Goal: Task Accomplishment & Management: Manage account settings

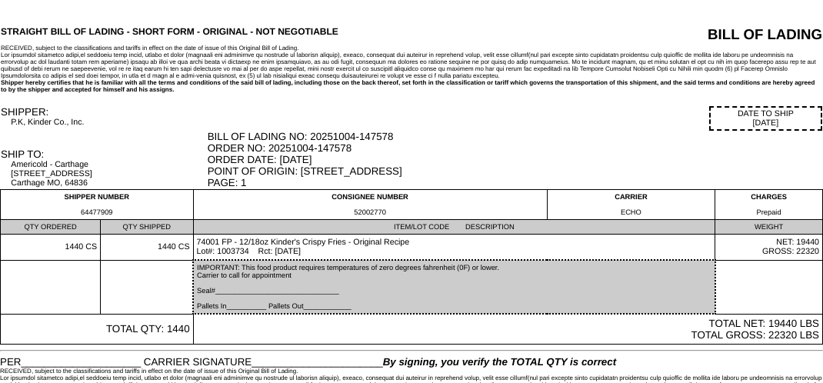
scroll to position [39, 0]
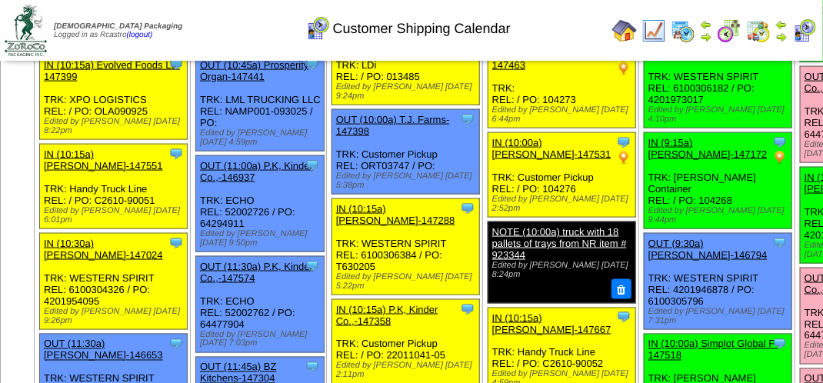
scroll to position [615, 0]
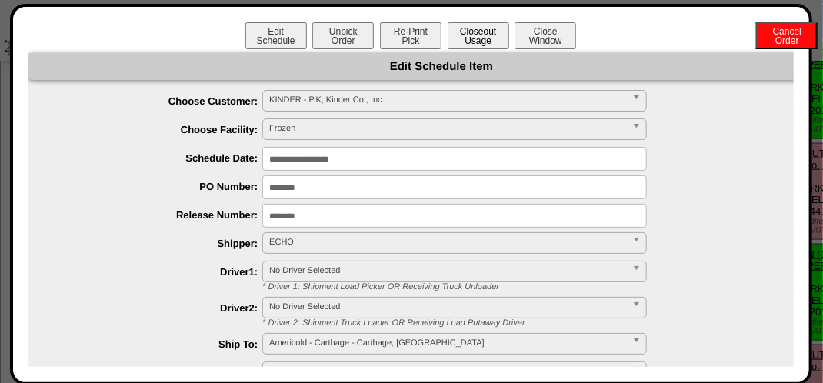
click at [478, 31] on button "Closeout Usage" at bounding box center [479, 35] width 62 height 27
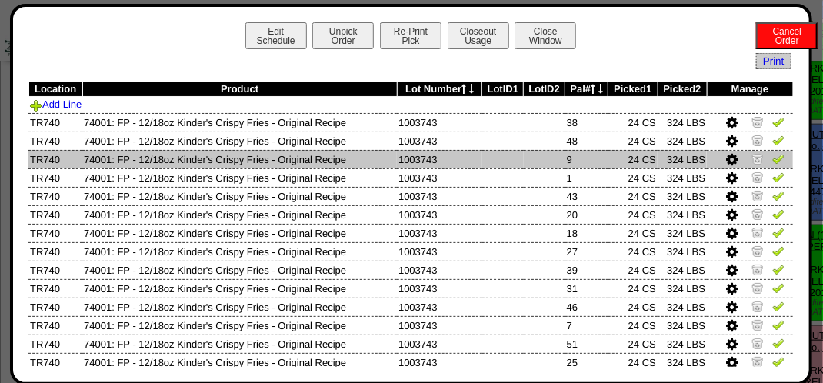
scroll to position [308, 0]
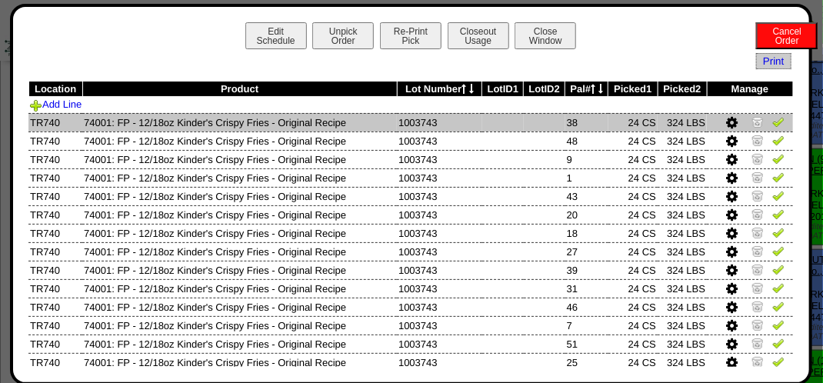
click at [772, 122] on img at bounding box center [778, 121] width 12 height 12
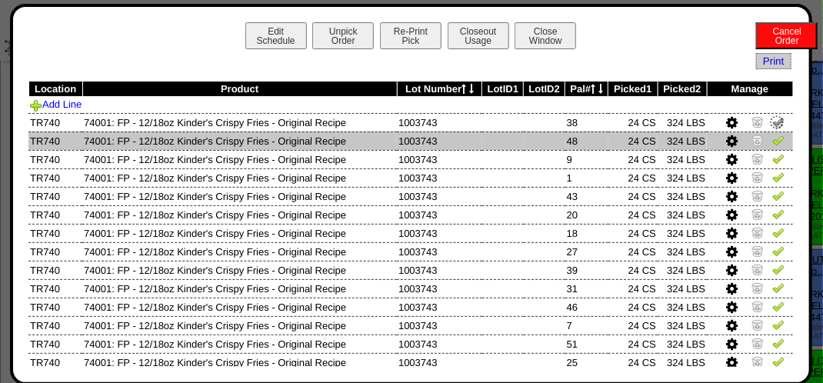
click at [772, 137] on img at bounding box center [778, 140] width 12 height 12
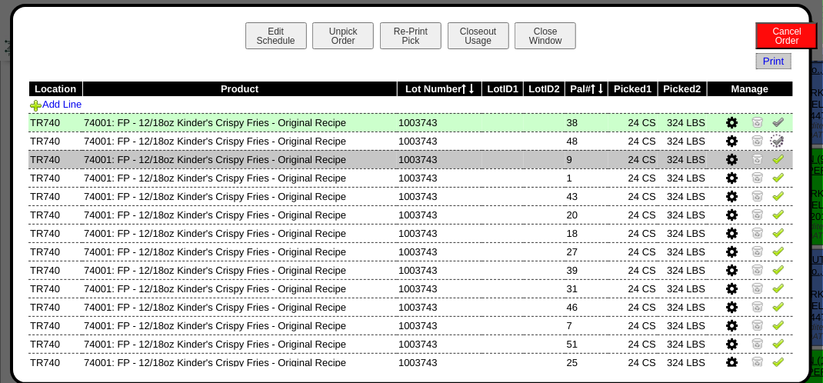
click at [772, 158] on img at bounding box center [778, 158] width 12 height 12
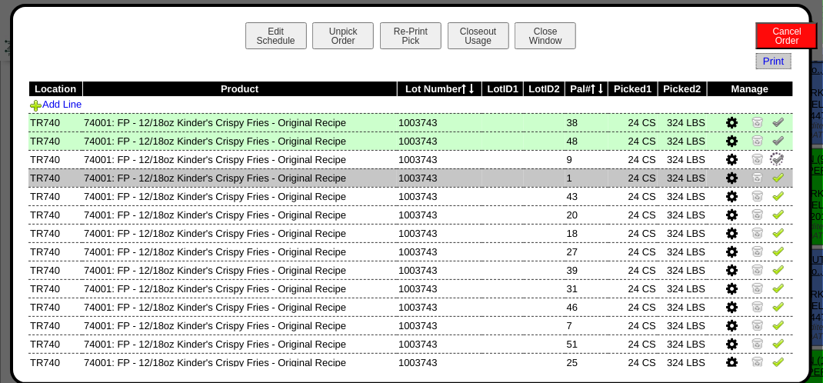
click at [772, 178] on img at bounding box center [778, 177] width 12 height 12
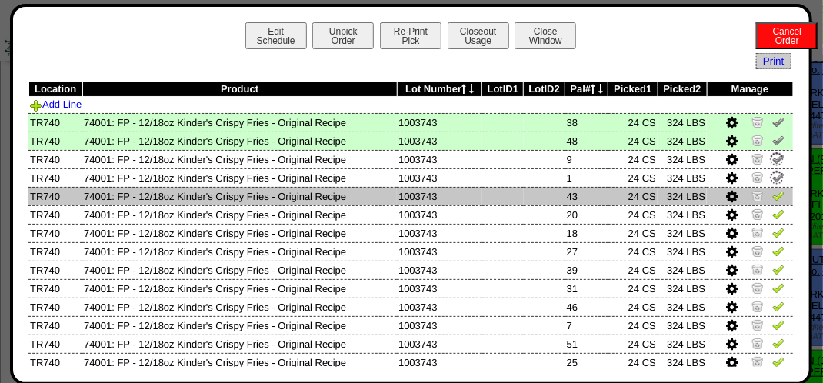
click at [772, 192] on img at bounding box center [778, 195] width 12 height 12
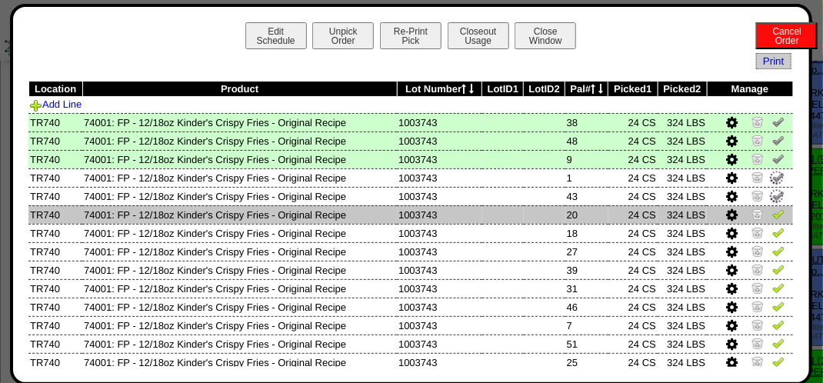
click at [772, 211] on img at bounding box center [778, 214] width 12 height 12
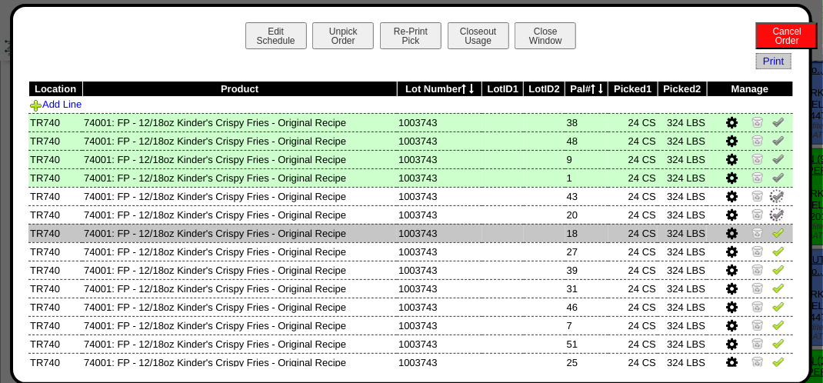
click at [772, 227] on img at bounding box center [778, 232] width 12 height 12
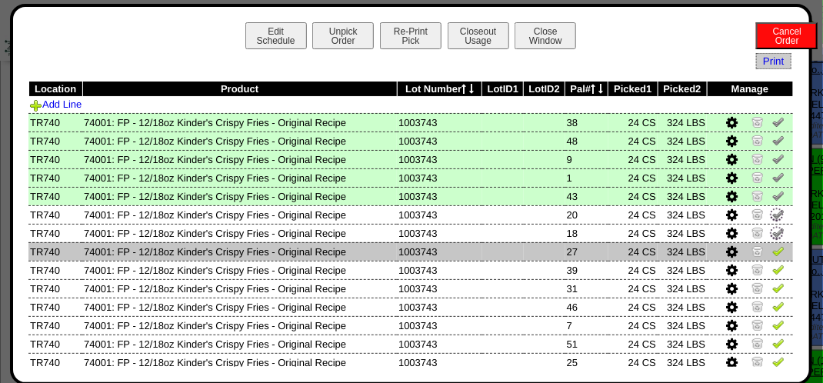
click at [772, 246] on img at bounding box center [778, 251] width 12 height 12
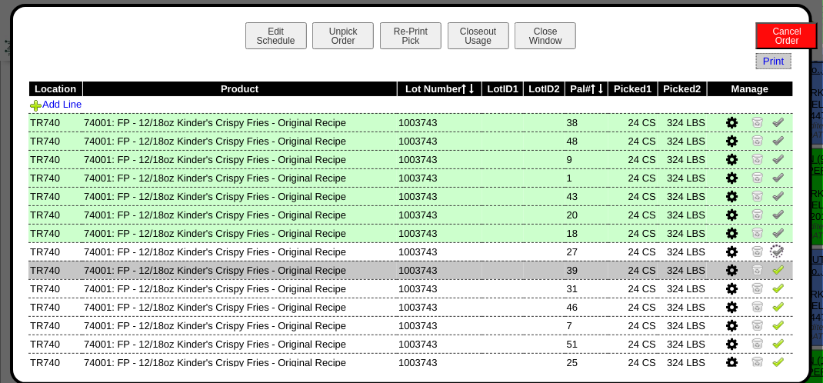
click at [772, 266] on img at bounding box center [778, 269] width 12 height 12
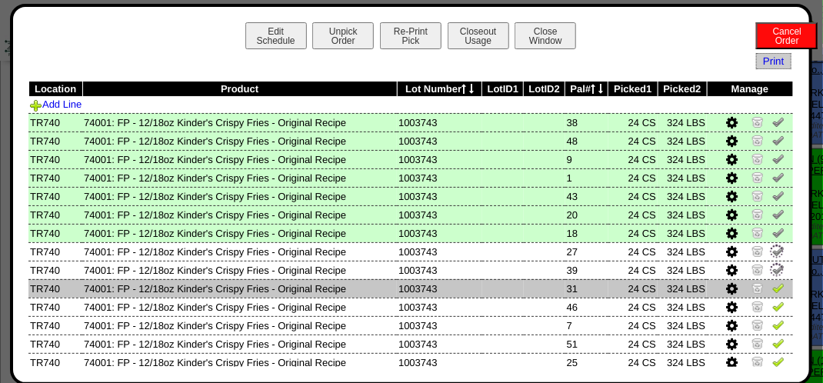
click at [772, 282] on img at bounding box center [778, 288] width 12 height 12
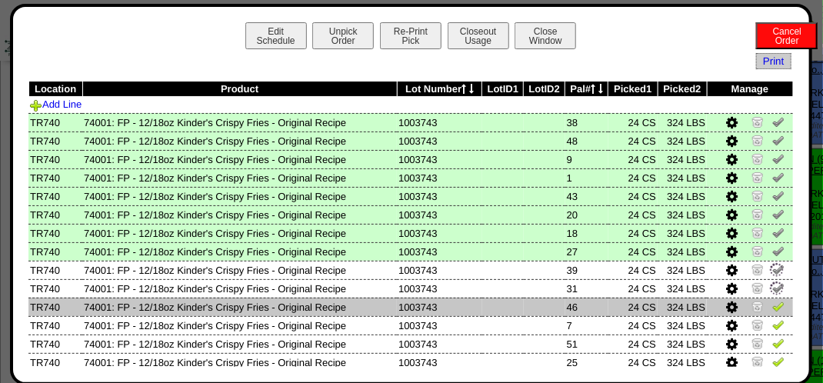
click at [772, 301] on img at bounding box center [778, 306] width 12 height 12
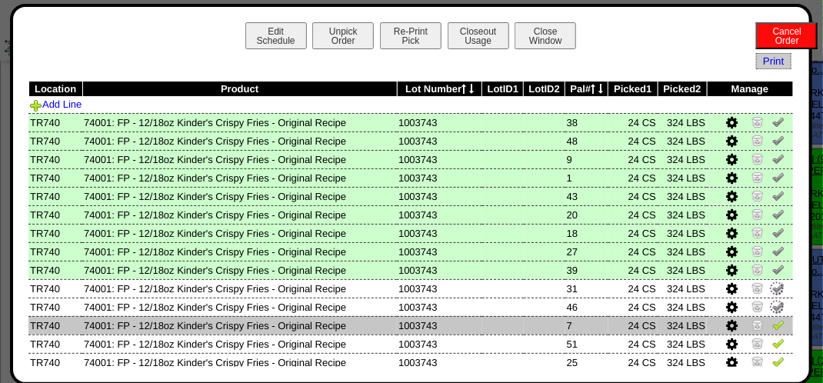
click at [772, 321] on img at bounding box center [778, 324] width 12 height 12
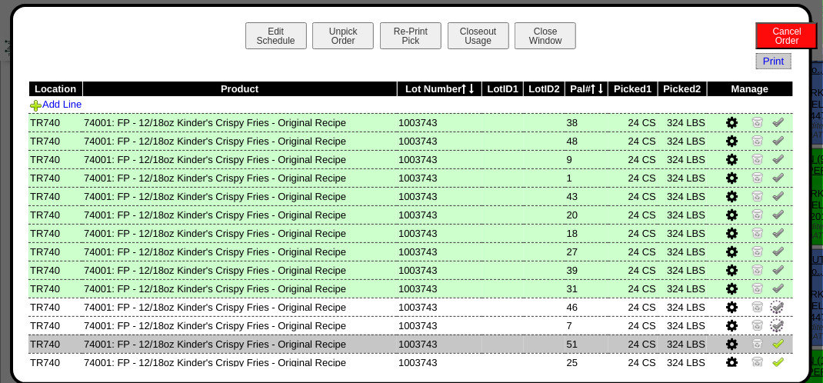
click at [772, 338] on img at bounding box center [778, 343] width 12 height 12
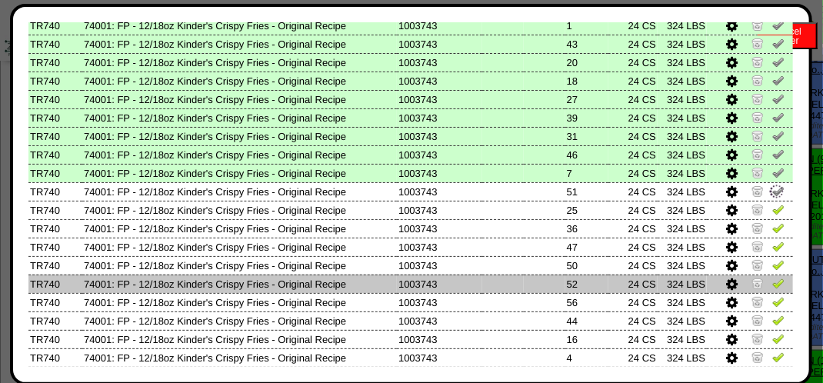
scroll to position [154, 0]
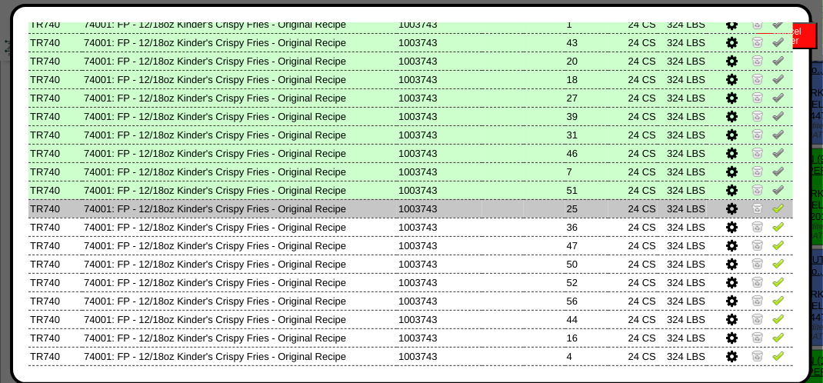
click at [772, 211] on img at bounding box center [778, 208] width 12 height 12
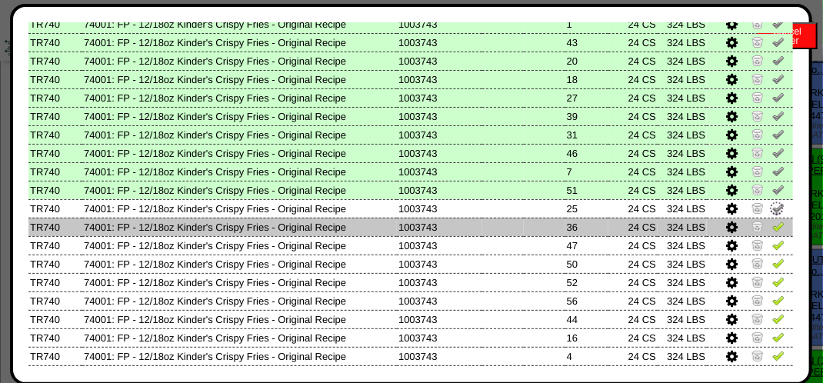
click at [772, 227] on img at bounding box center [778, 226] width 12 height 12
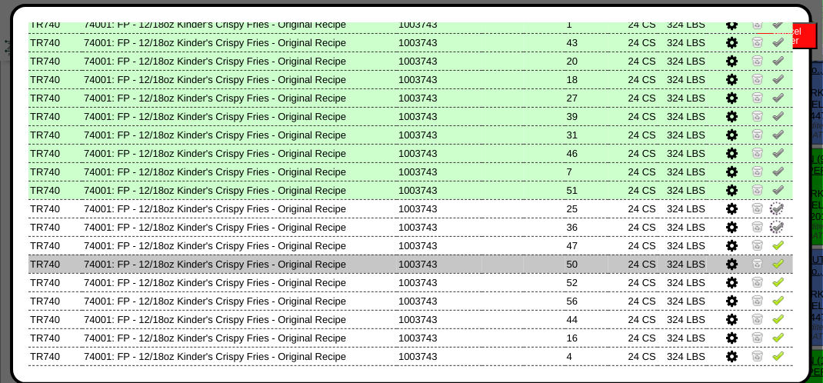
drag, startPoint x: 766, startPoint y: 249, endPoint x: 763, endPoint y: 265, distance: 15.7
click at [772, 250] on img at bounding box center [778, 244] width 12 height 12
click at [772, 266] on img at bounding box center [778, 263] width 12 height 12
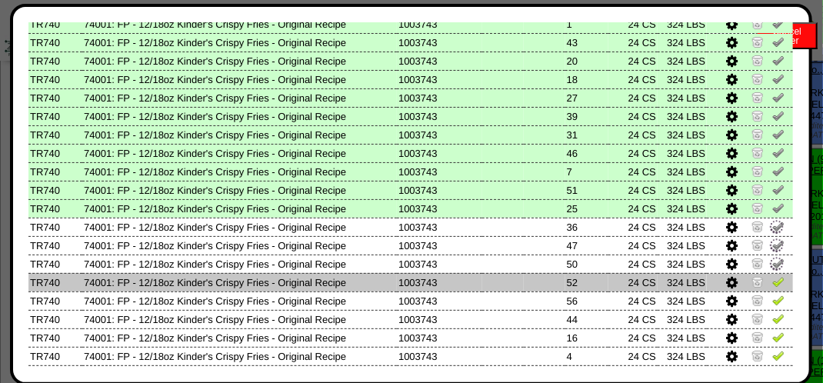
click at [772, 282] on img at bounding box center [778, 281] width 12 height 12
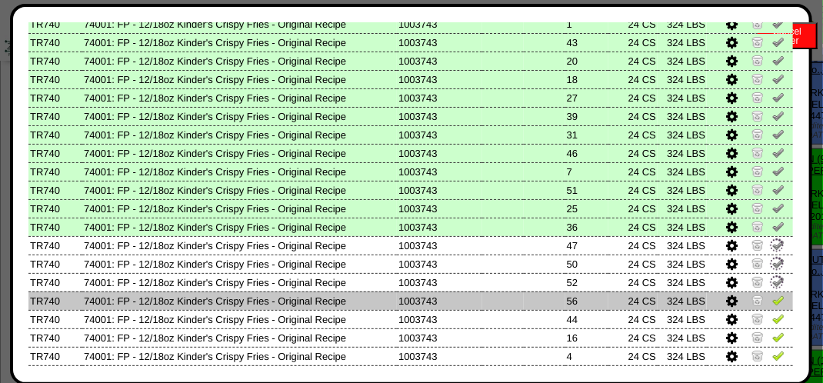
click at [772, 295] on img at bounding box center [778, 300] width 12 height 12
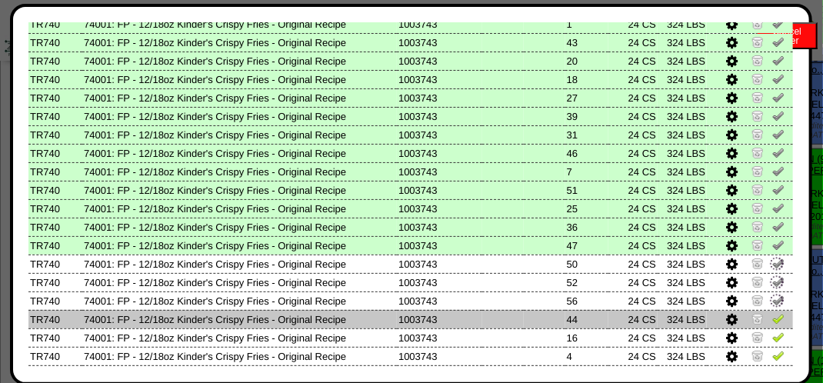
click at [772, 318] on img at bounding box center [778, 318] width 12 height 12
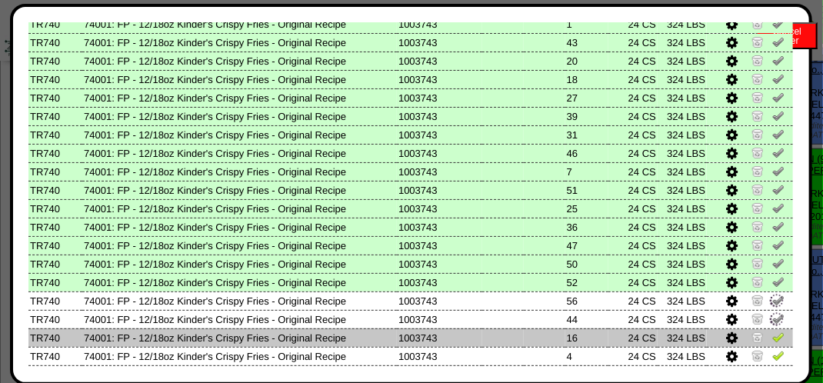
click at [772, 339] on img at bounding box center [778, 337] width 12 height 12
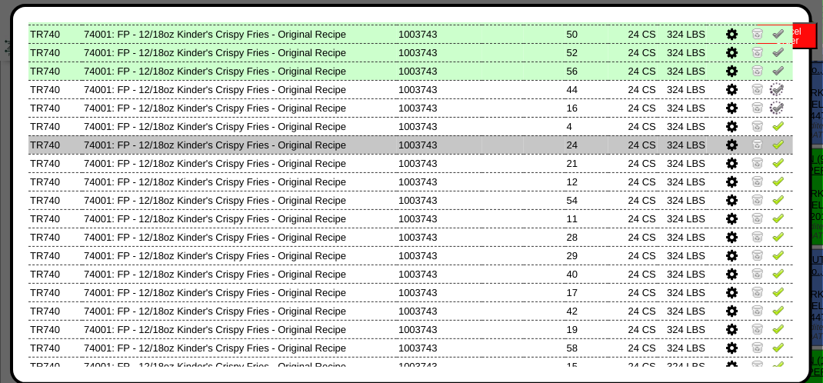
scroll to position [385, 0]
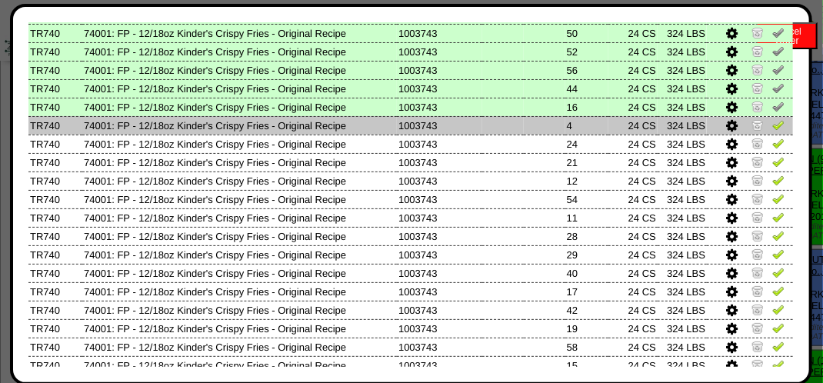
click at [772, 125] on img at bounding box center [778, 124] width 12 height 12
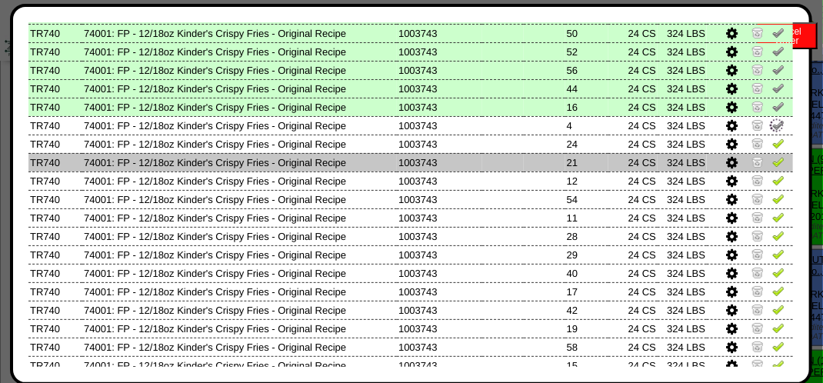
drag, startPoint x: 769, startPoint y: 145, endPoint x: 775, endPoint y: 162, distance: 18.3
click at [772, 146] on img at bounding box center [778, 143] width 12 height 12
click at [772, 168] on img at bounding box center [778, 161] width 12 height 12
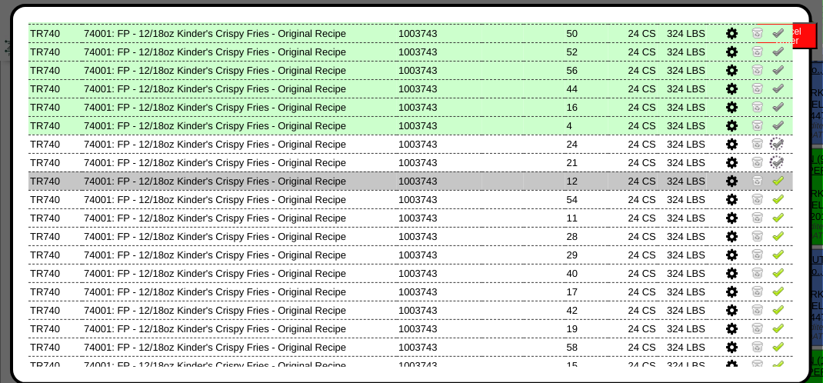
click at [772, 181] on img at bounding box center [778, 180] width 12 height 12
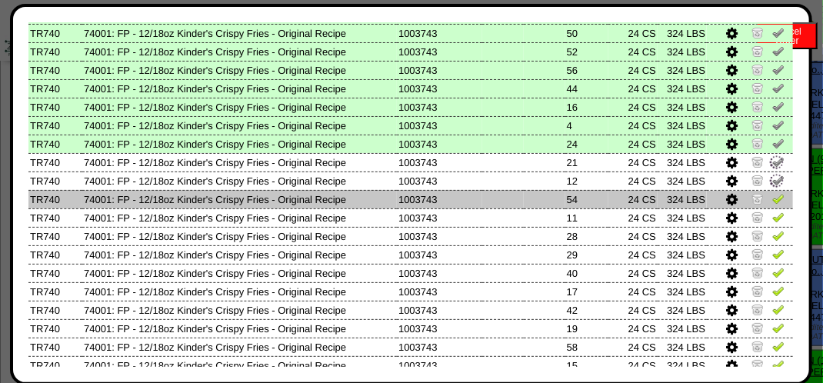
click at [772, 197] on img at bounding box center [778, 198] width 12 height 12
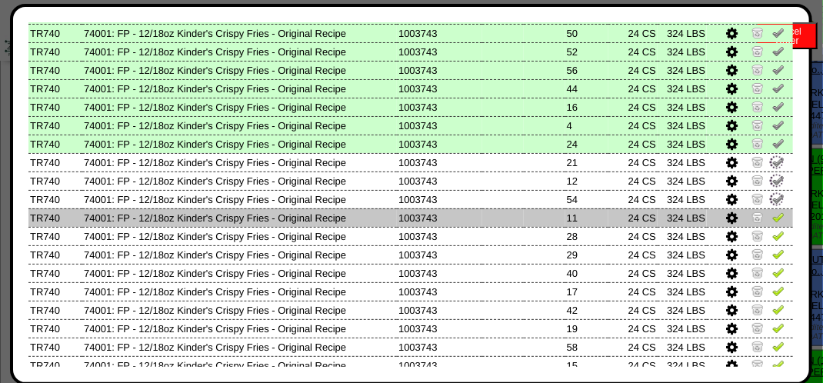
click at [772, 220] on img at bounding box center [778, 217] width 12 height 12
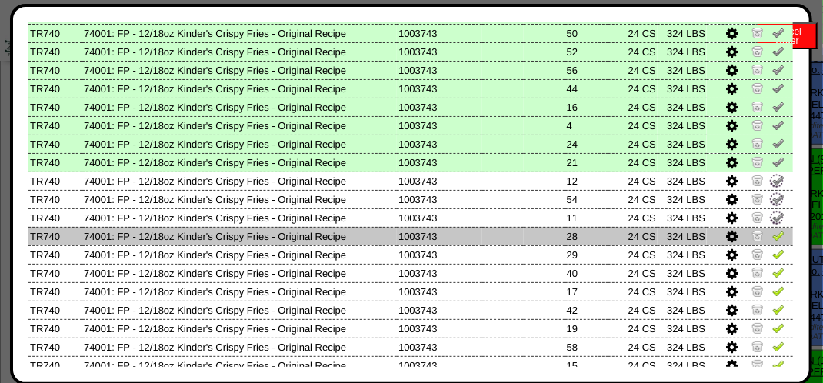
click at [772, 237] on img at bounding box center [778, 235] width 12 height 12
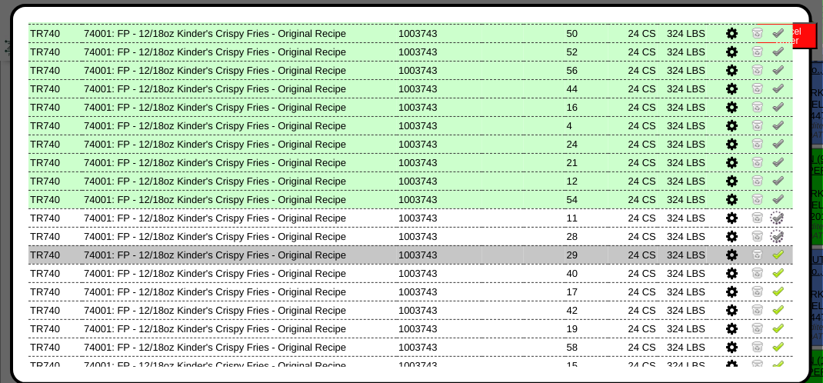
click at [772, 250] on img at bounding box center [778, 254] width 12 height 12
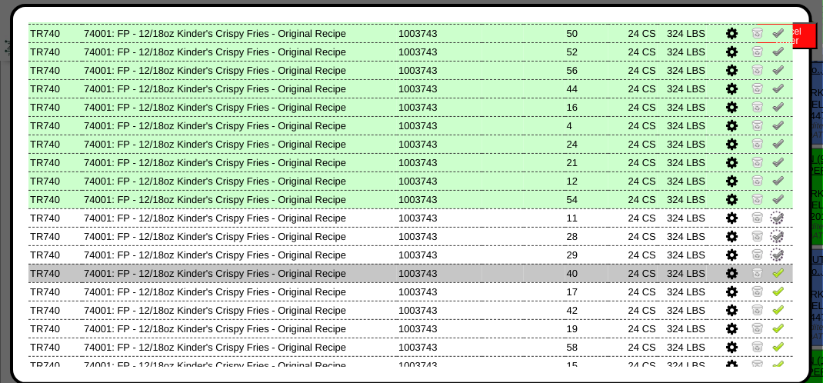
click at [772, 268] on img at bounding box center [778, 272] width 12 height 12
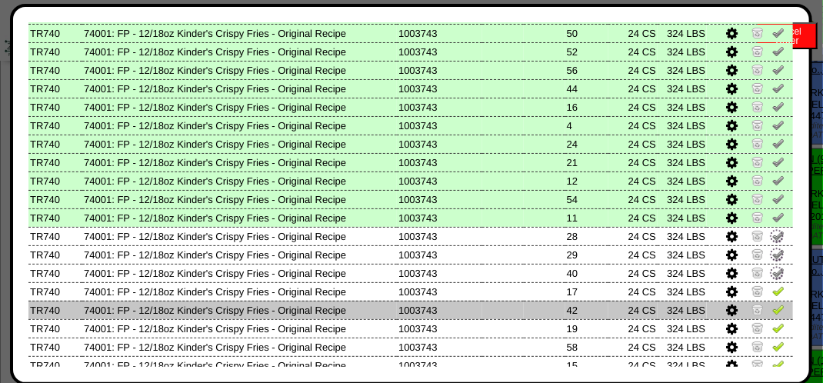
drag, startPoint x: 768, startPoint y: 291, endPoint x: 768, endPoint y: 309, distance: 18.5
click at [772, 291] on img at bounding box center [778, 291] width 12 height 12
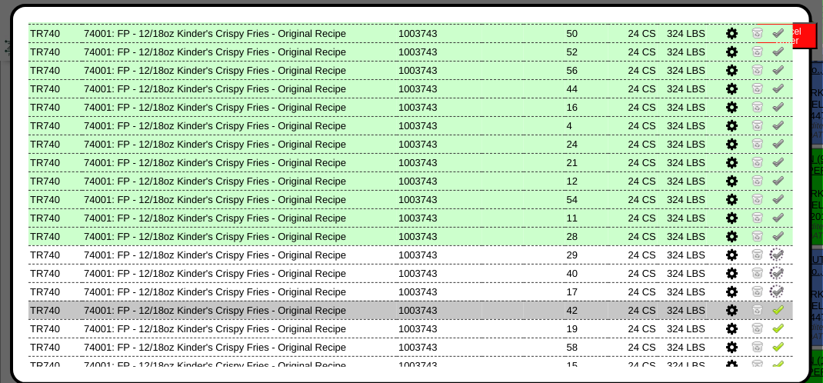
click at [772, 313] on img at bounding box center [778, 309] width 12 height 12
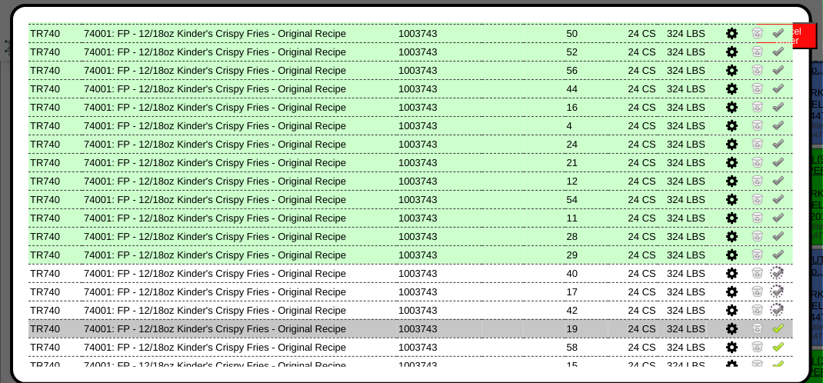
click at [772, 331] on img at bounding box center [778, 328] width 12 height 12
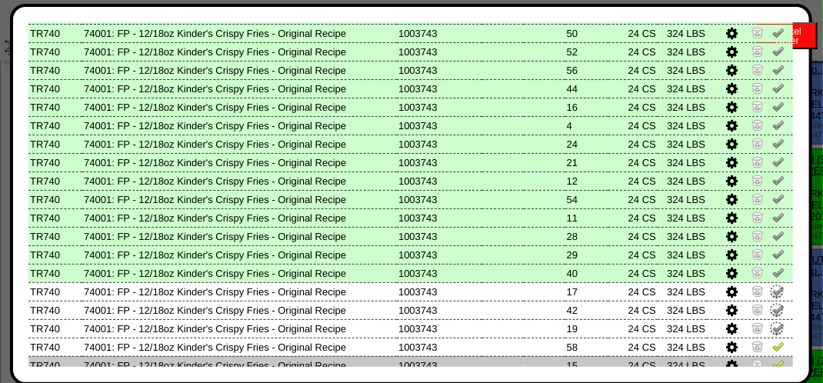
click at [772, 359] on img at bounding box center [778, 365] width 12 height 12
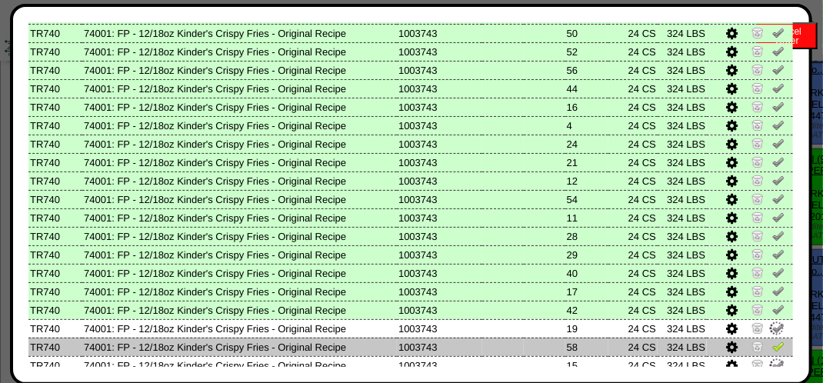
click at [772, 348] on img at bounding box center [778, 346] width 12 height 12
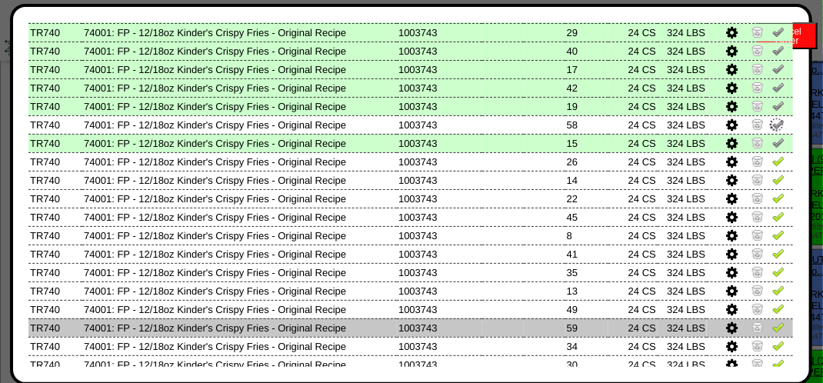
scroll to position [615, 0]
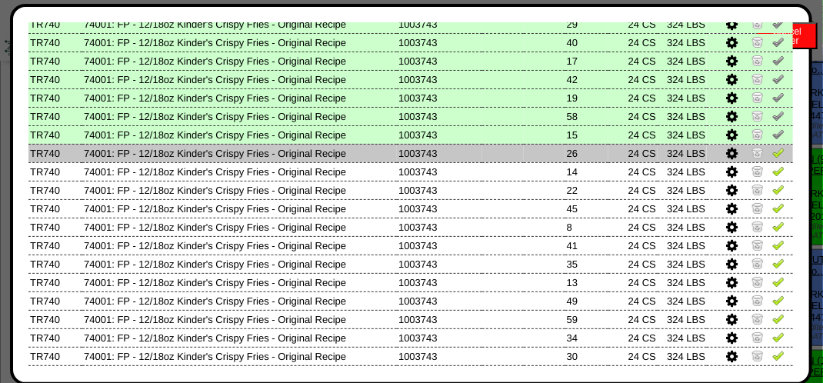
click at [772, 160] on link at bounding box center [778, 155] width 12 height 12
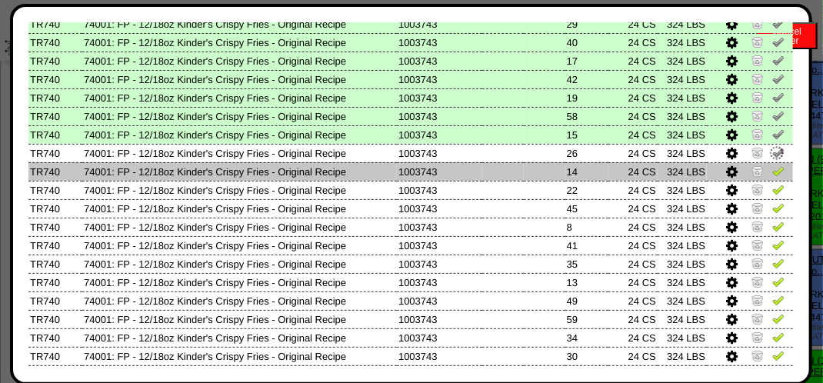
click at [772, 172] on img at bounding box center [778, 171] width 12 height 12
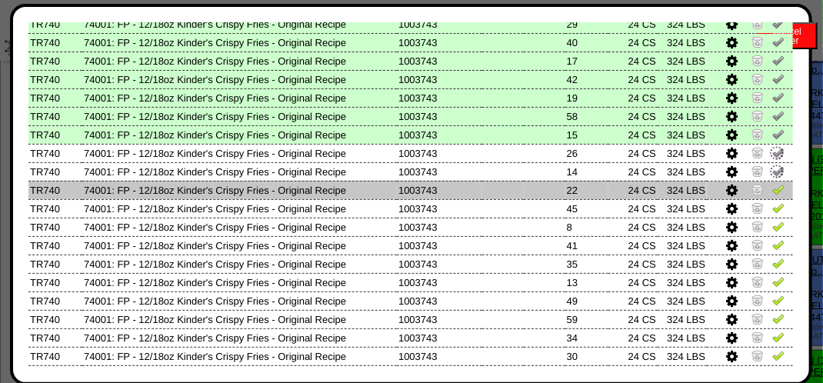
click at [761, 188] on td at bounding box center [750, 190] width 86 height 18
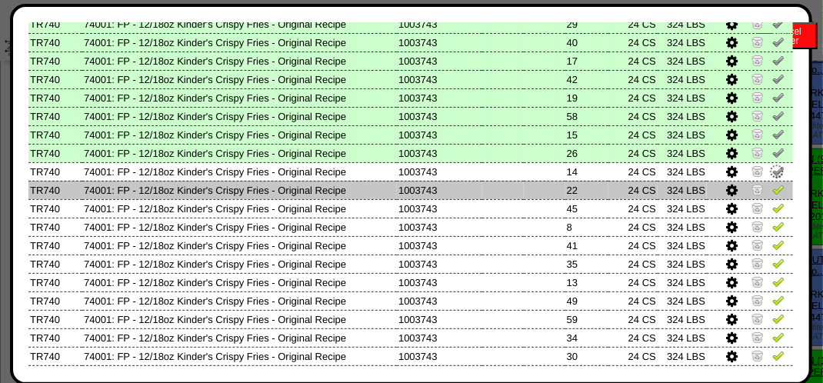
click at [772, 192] on img at bounding box center [778, 189] width 12 height 12
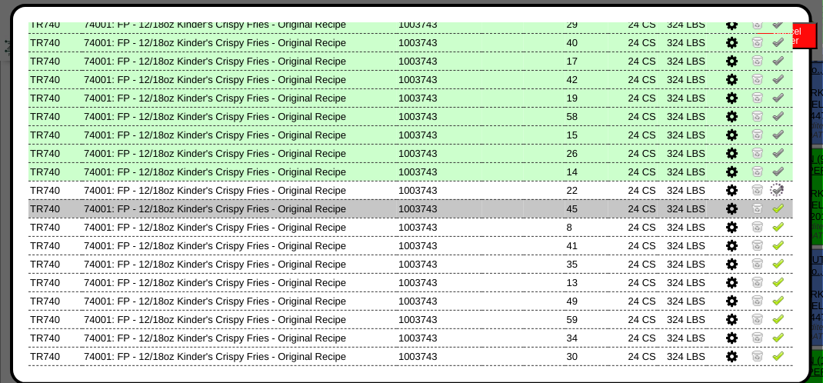
click at [772, 206] on img at bounding box center [778, 208] width 12 height 12
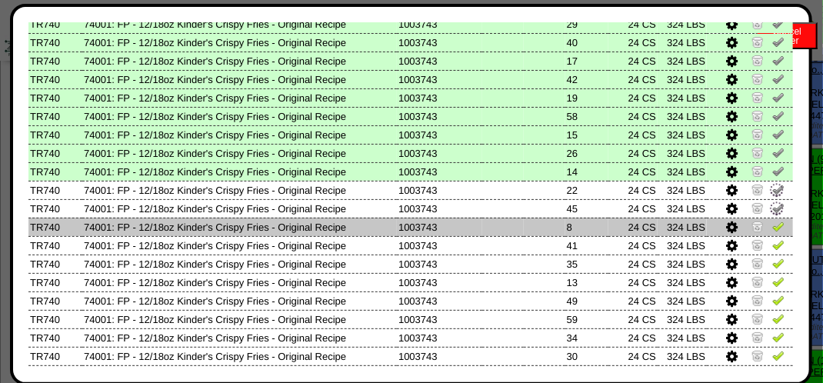
click at [772, 231] on img at bounding box center [778, 226] width 12 height 12
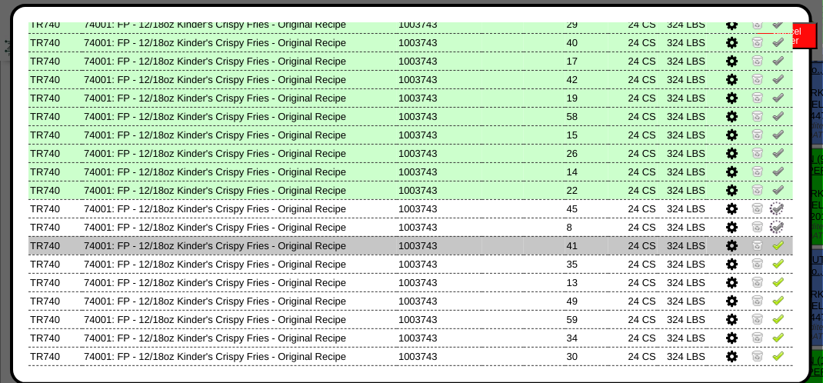
click at [772, 240] on img at bounding box center [778, 244] width 12 height 12
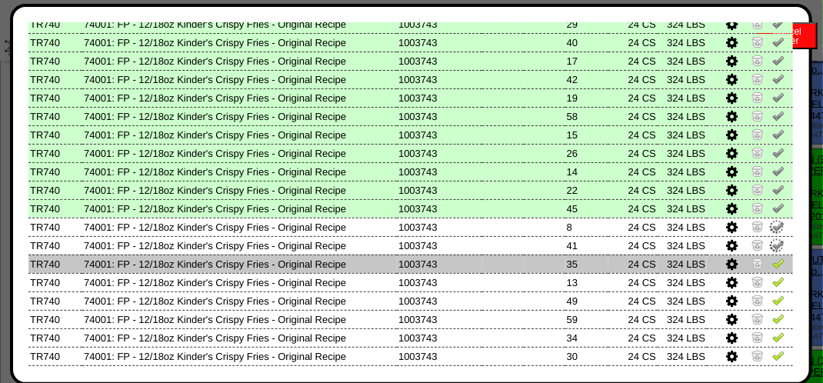
click at [772, 262] on img at bounding box center [778, 263] width 12 height 12
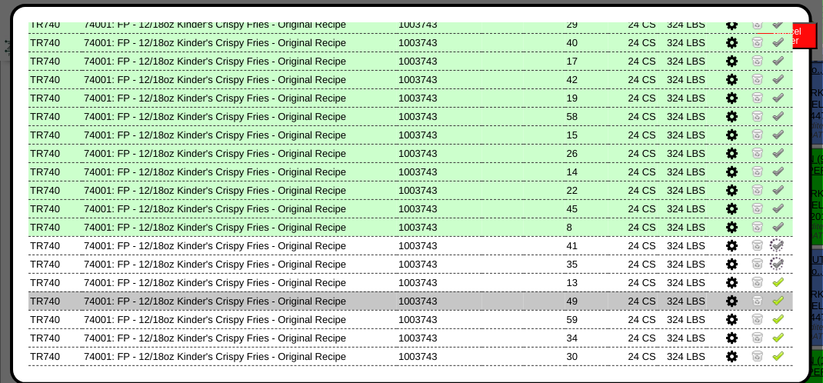
drag, startPoint x: 772, startPoint y: 285, endPoint x: 772, endPoint y: 295, distance: 10.0
click at [772, 286] on img at bounding box center [778, 281] width 12 height 12
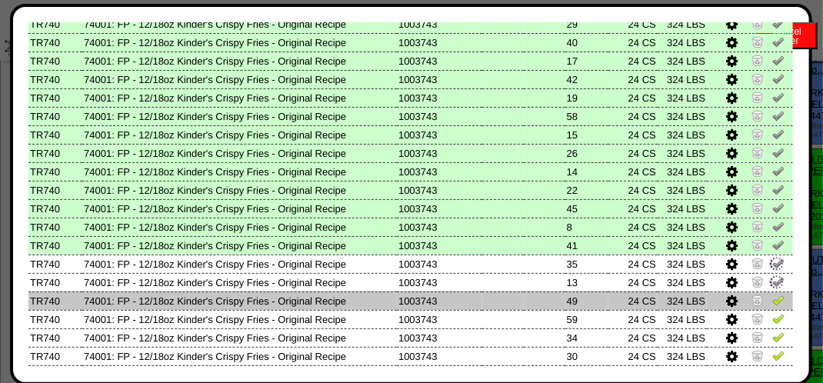
click at [773, 303] on img at bounding box center [778, 300] width 12 height 12
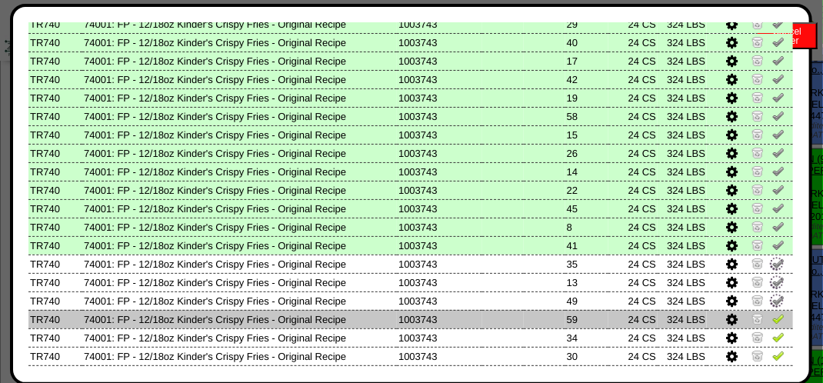
click at [772, 318] on img at bounding box center [778, 318] width 12 height 12
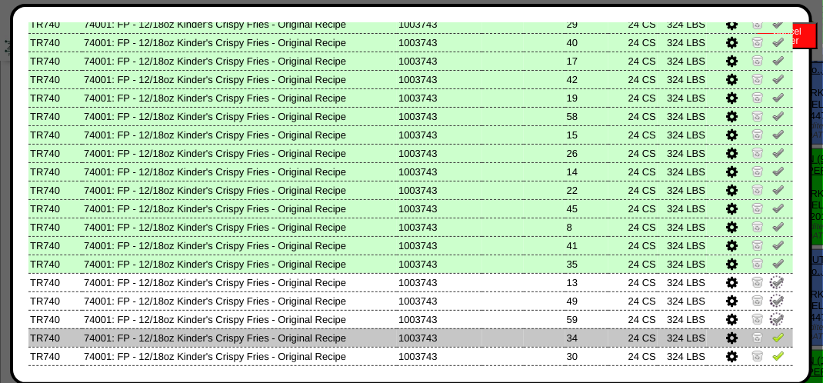
click at [772, 335] on img at bounding box center [778, 337] width 12 height 12
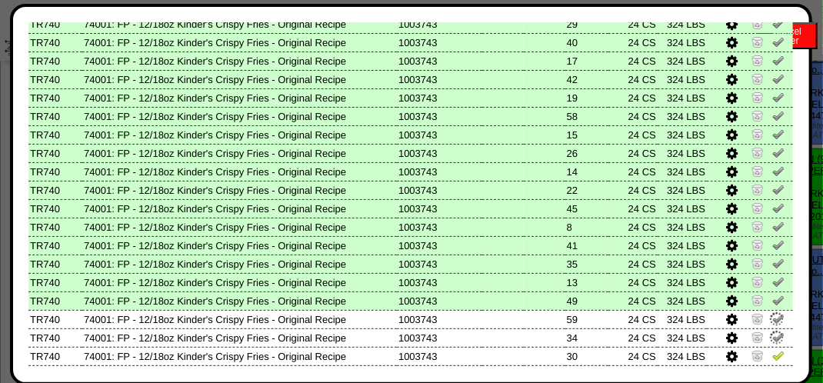
click at [769, 371] on div "Edit Schedule Unpick Order Re-Print Pick Closeout Usage Cancel Order Close Wind…" at bounding box center [411, 195] width 802 height 382
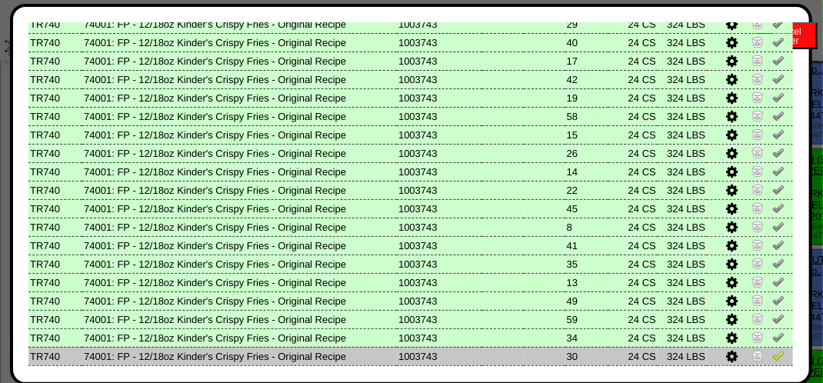
click at [772, 363] on link at bounding box center [778, 358] width 12 height 12
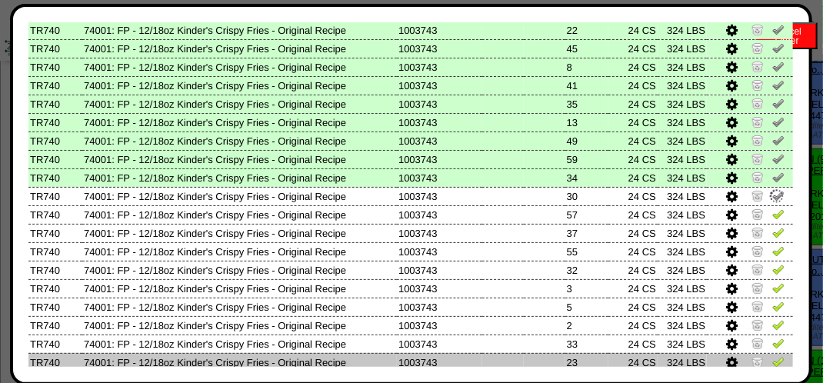
scroll to position [846, 0]
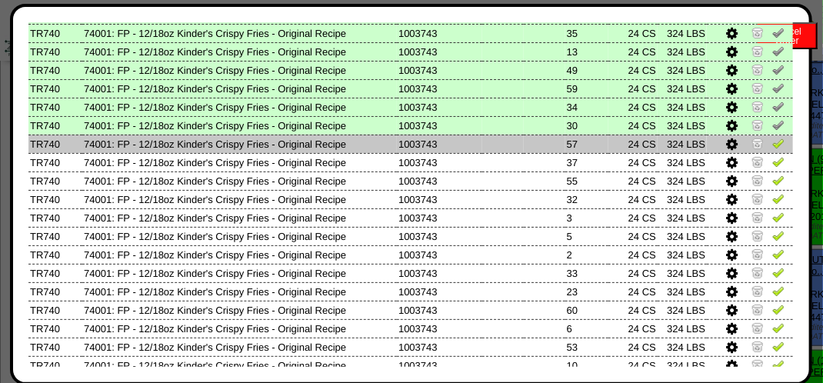
click at [772, 146] on img at bounding box center [778, 143] width 12 height 12
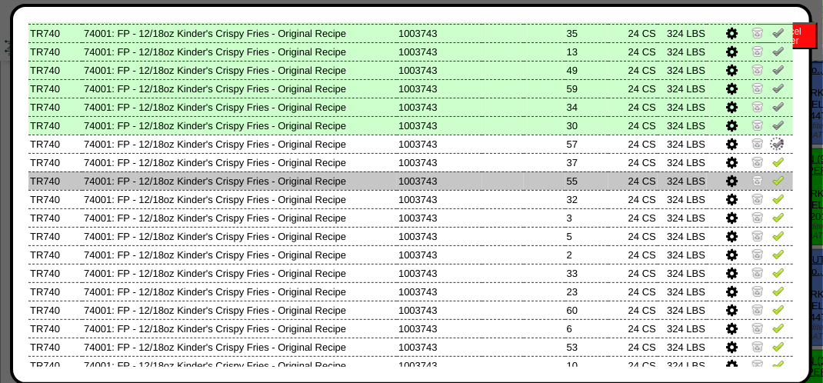
drag, startPoint x: 769, startPoint y: 162, endPoint x: 767, endPoint y: 178, distance: 16.2
click at [772, 165] on img at bounding box center [778, 161] width 12 height 12
click at [772, 184] on img at bounding box center [778, 180] width 12 height 12
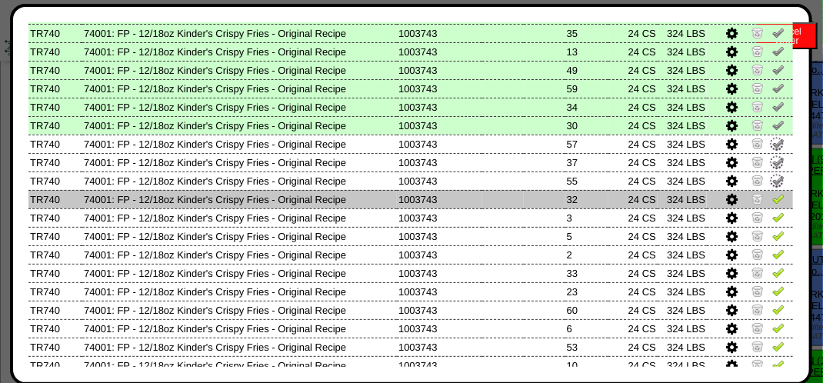
click at [772, 200] on img at bounding box center [778, 198] width 12 height 12
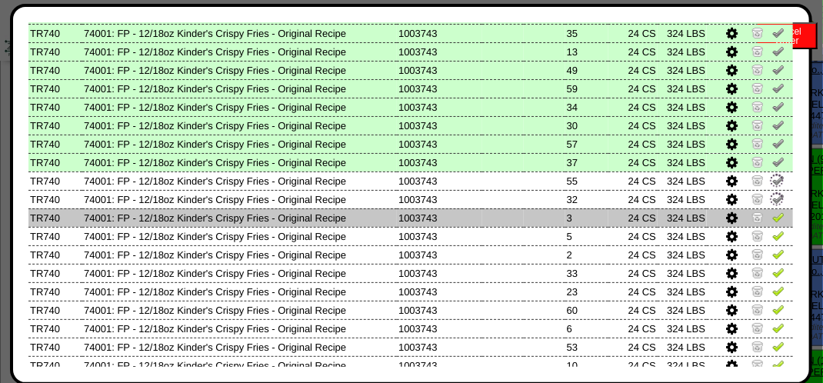
click at [772, 222] on img at bounding box center [778, 217] width 12 height 12
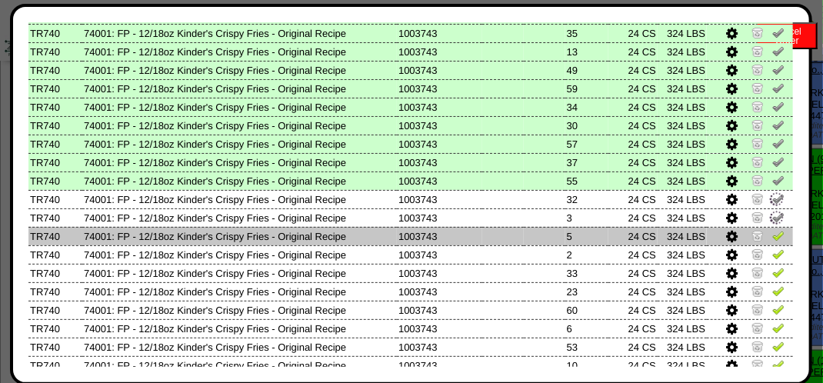
click at [772, 238] on img at bounding box center [778, 235] width 12 height 12
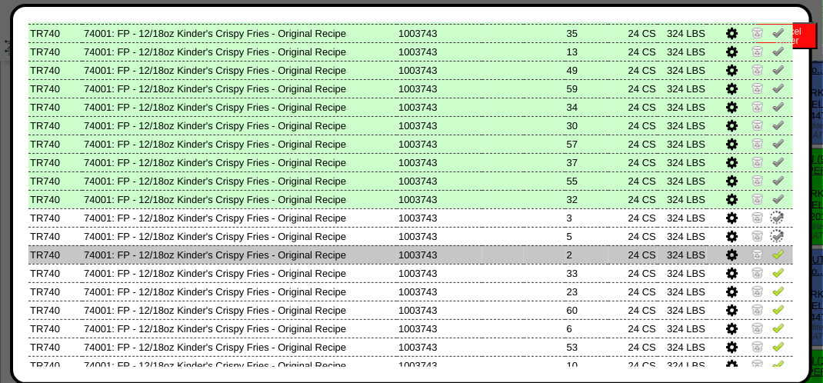
click at [772, 251] on img at bounding box center [778, 254] width 12 height 12
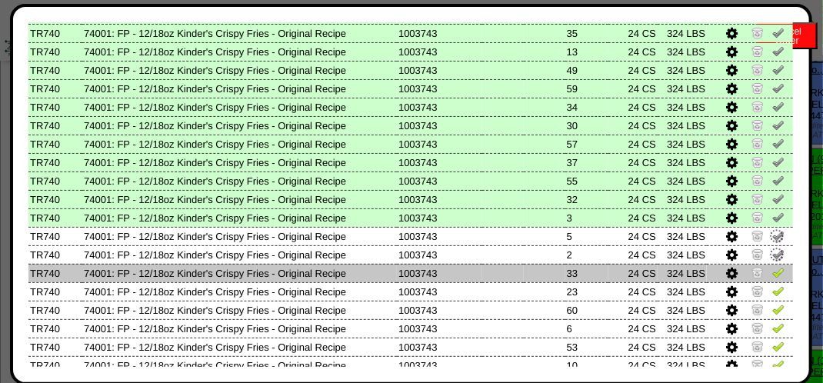
click at [772, 272] on img at bounding box center [778, 272] width 12 height 12
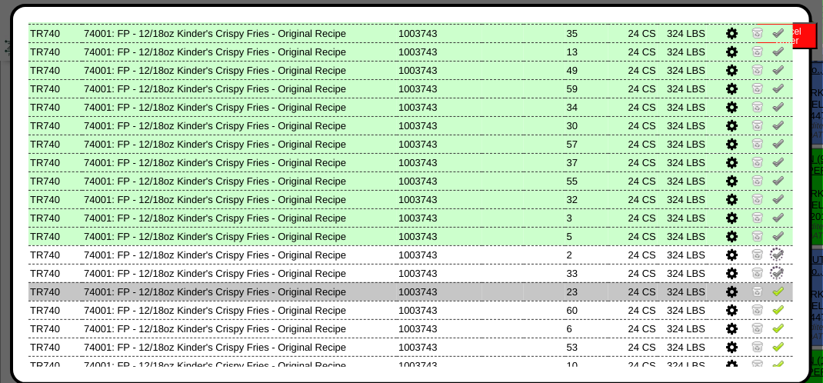
click at [772, 287] on img at bounding box center [778, 291] width 12 height 12
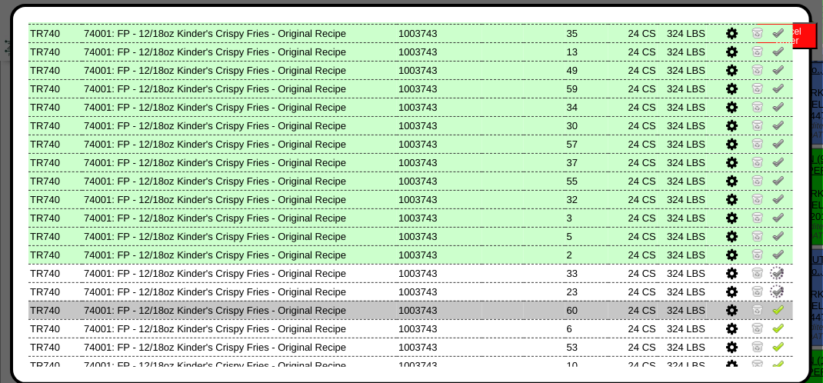
click at [772, 315] on img at bounding box center [778, 309] width 12 height 12
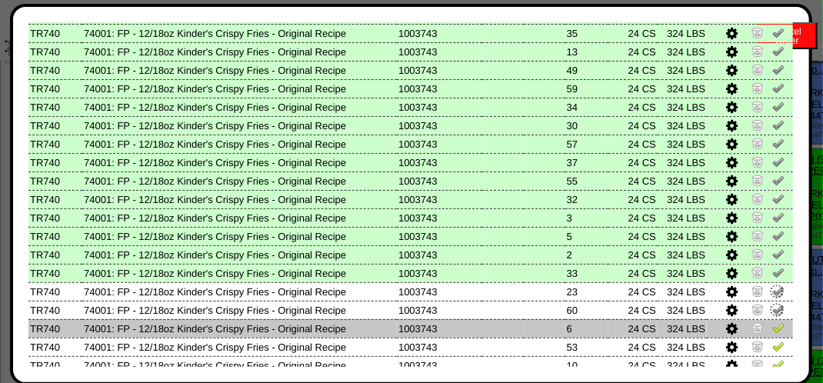
click at [772, 325] on img at bounding box center [778, 328] width 12 height 12
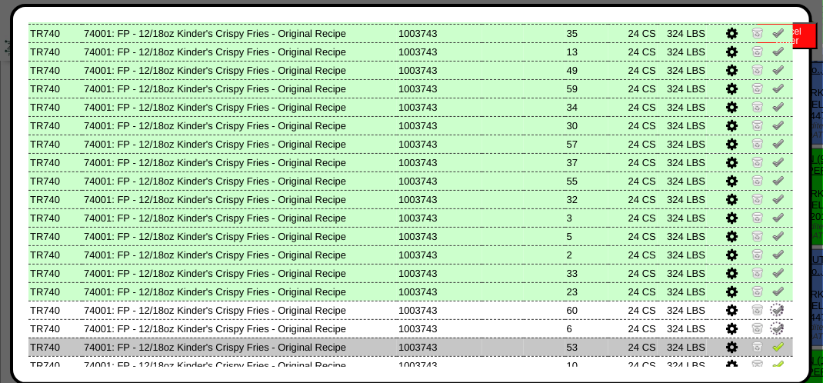
click at [765, 340] on td at bounding box center [750, 347] width 86 height 18
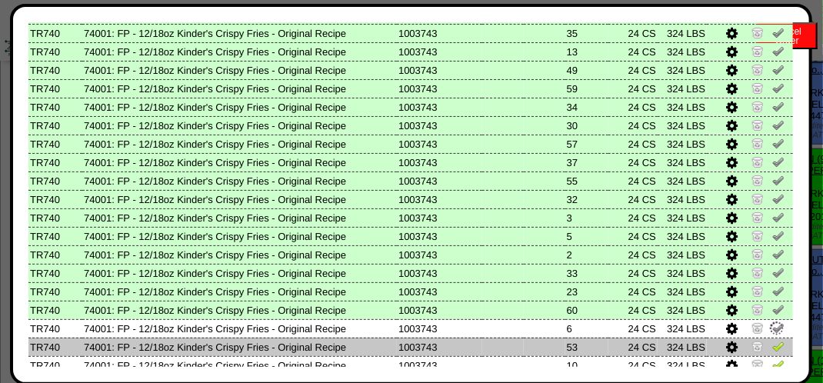
click at [772, 349] on img at bounding box center [778, 346] width 12 height 12
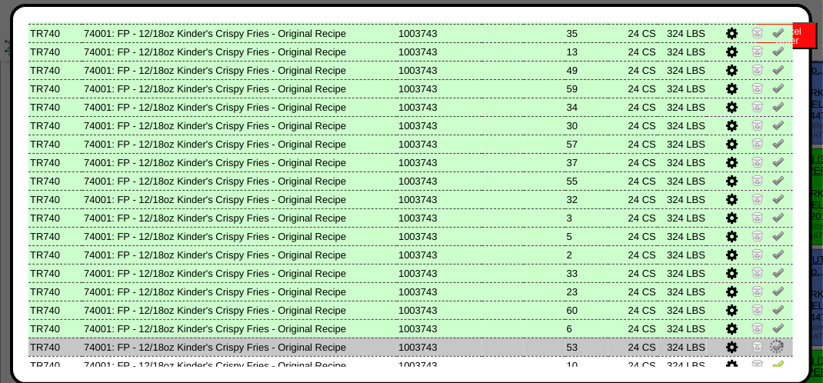
scroll to position [896, 0]
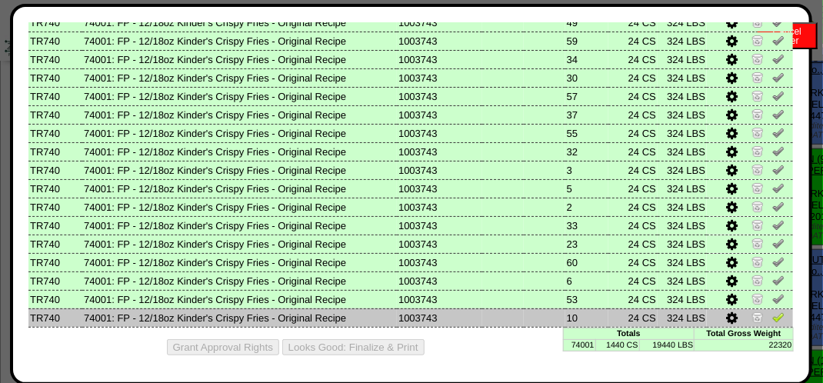
click at [772, 317] on img at bounding box center [778, 317] width 12 height 12
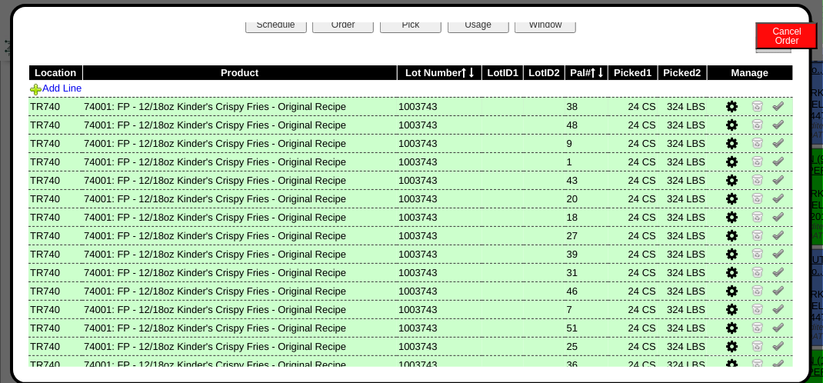
scroll to position [0, 0]
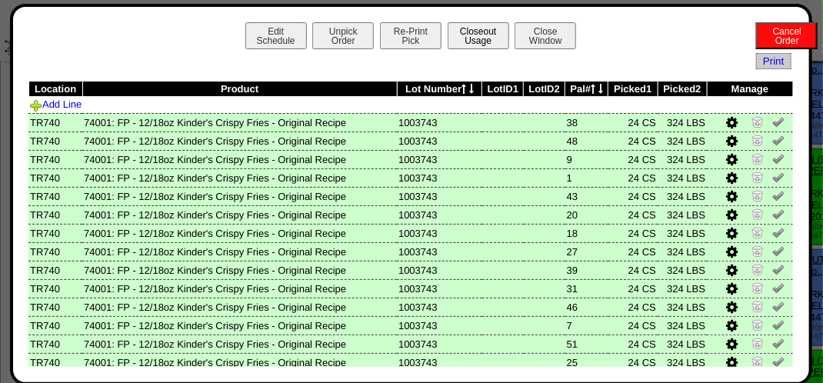
click at [475, 32] on button "Closeout Usage" at bounding box center [479, 35] width 62 height 27
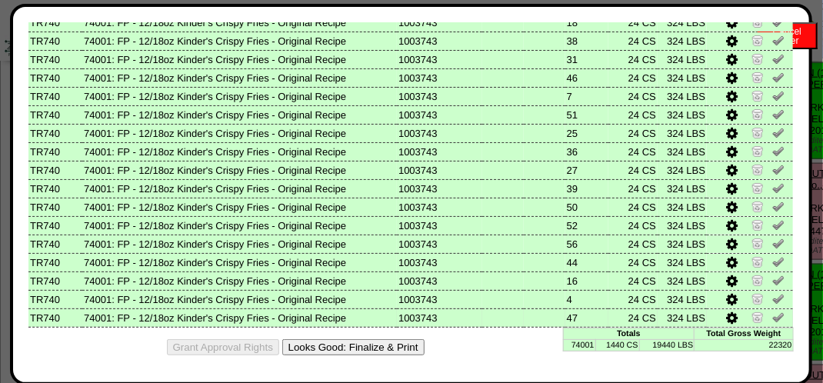
scroll to position [615, 0]
click at [343, 349] on button "Looks Good: Finalize & Print" at bounding box center [353, 347] width 142 height 16
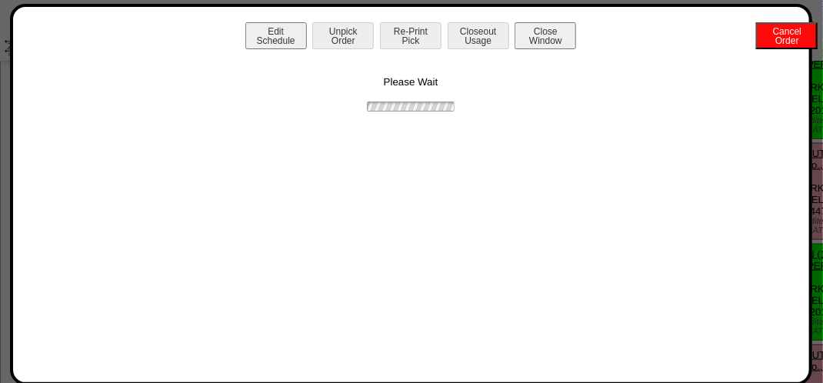
scroll to position [0, 0]
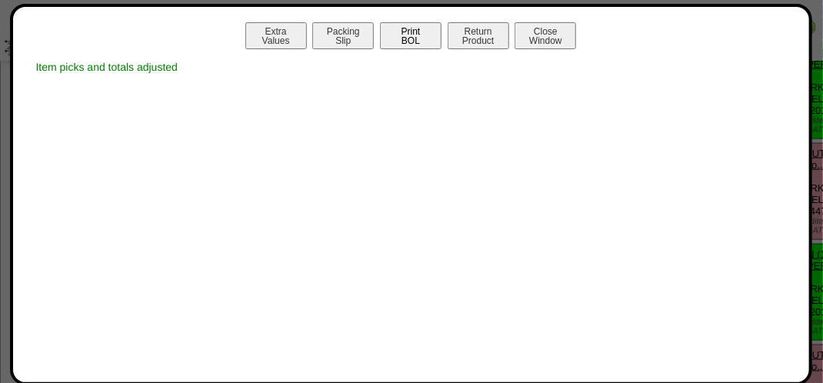
click at [416, 42] on button "Print BOL" at bounding box center [411, 35] width 62 height 27
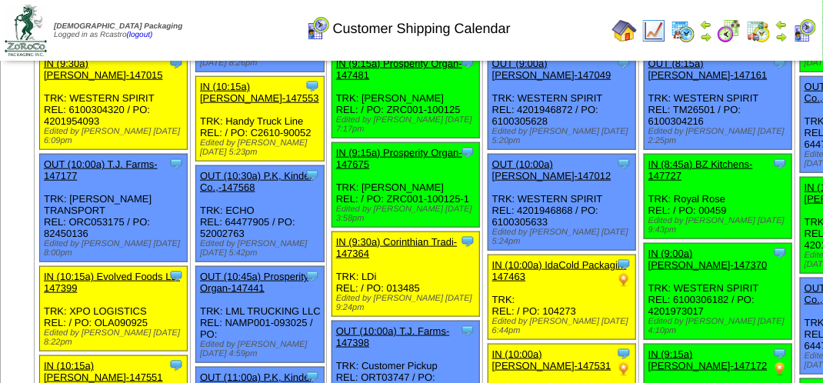
scroll to position [462, 0]
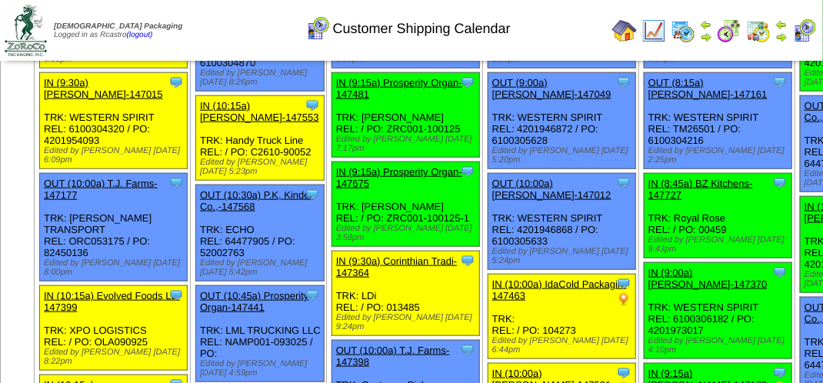
click at [806, 23] on img at bounding box center [804, 30] width 25 height 25
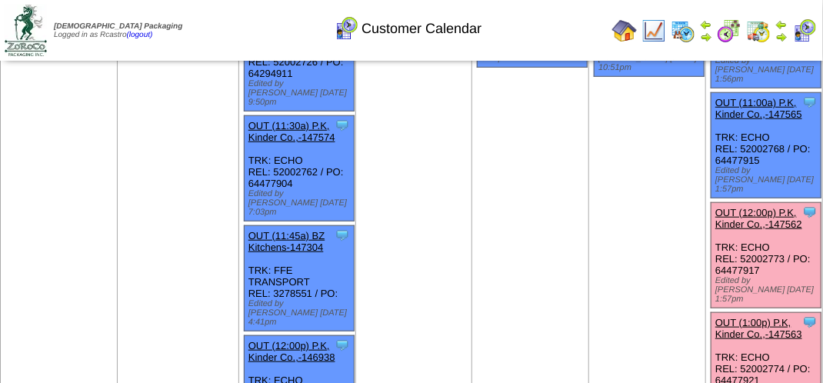
scroll to position [385, 0]
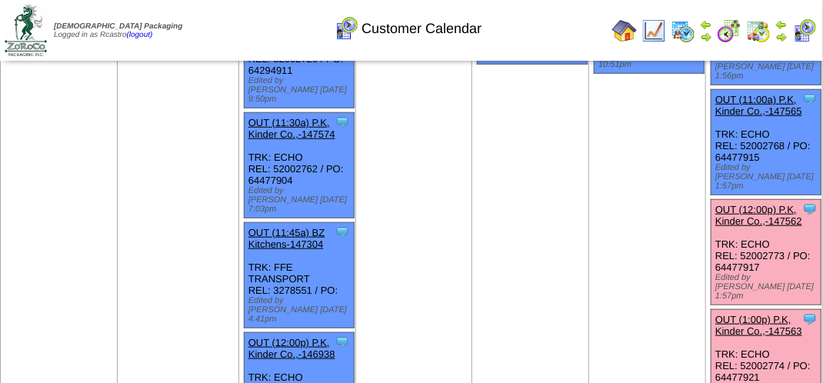
click at [765, 204] on link "OUT (12:00p) P.K, Kinder Co.,-147562" at bounding box center [758, 215] width 87 height 23
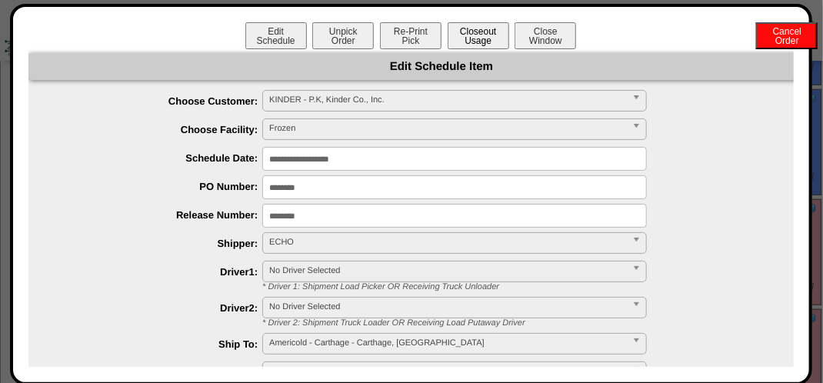
click at [489, 37] on button "Closeout Usage" at bounding box center [479, 35] width 62 height 27
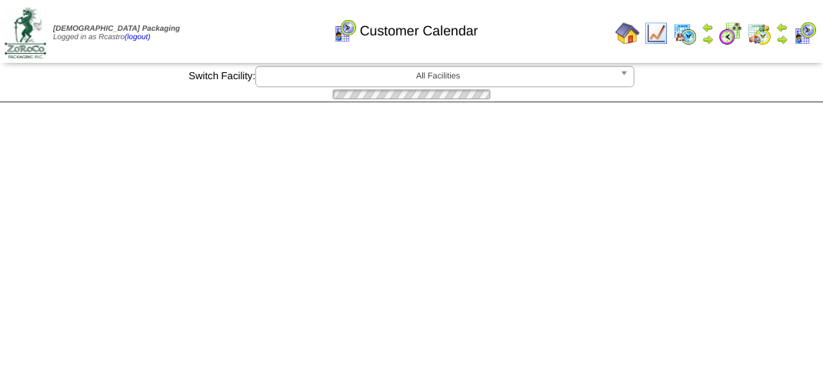
scroll to position [385, 0]
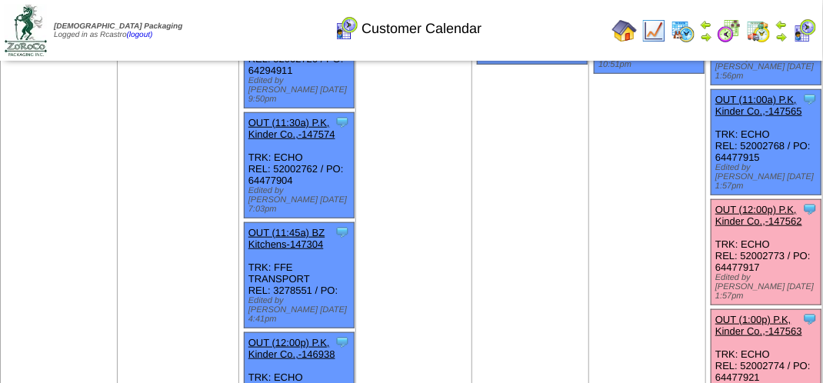
click at [745, 204] on link "OUT (12:00p) P.K, Kinder Co.,-147562" at bounding box center [758, 215] width 87 height 23
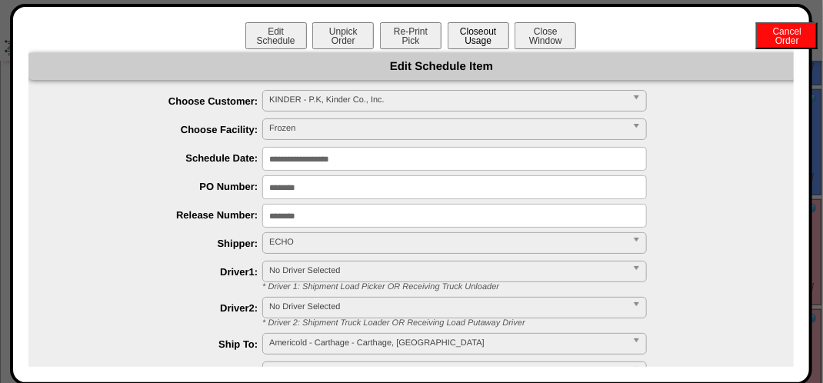
click at [489, 29] on button "Closeout Usage" at bounding box center [479, 35] width 62 height 27
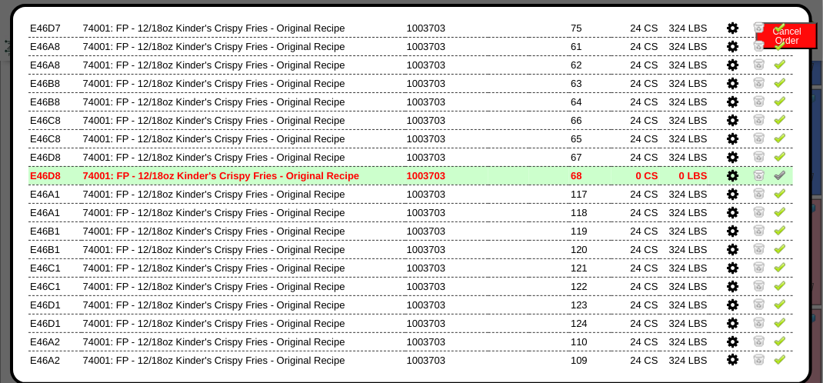
scroll to position [889, 0]
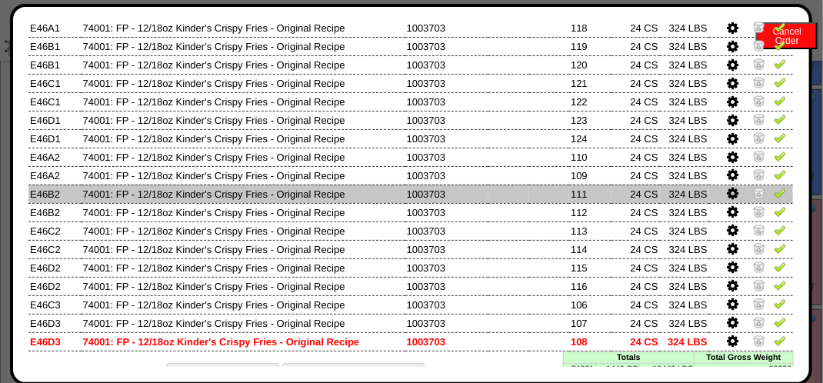
click at [774, 196] on img at bounding box center [780, 193] width 12 height 12
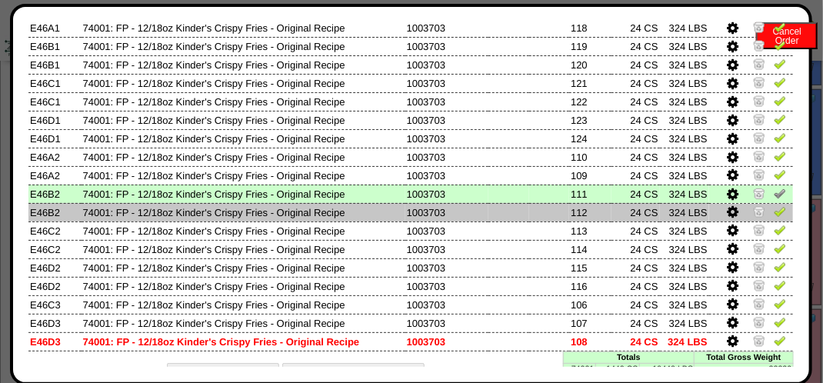
click at [774, 215] on img at bounding box center [780, 211] width 12 height 12
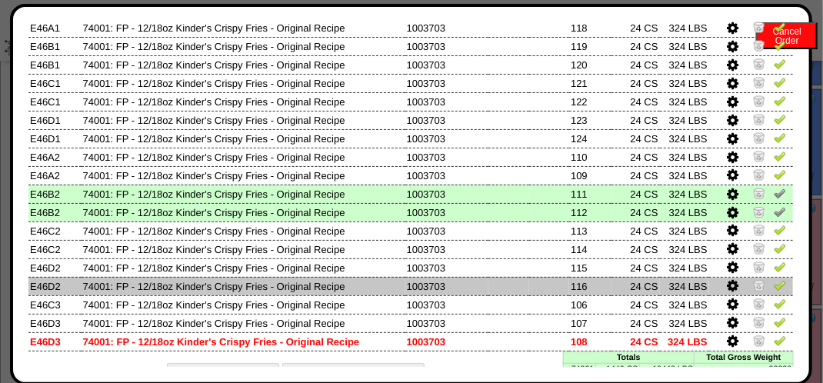
click at [774, 286] on img at bounding box center [780, 285] width 12 height 12
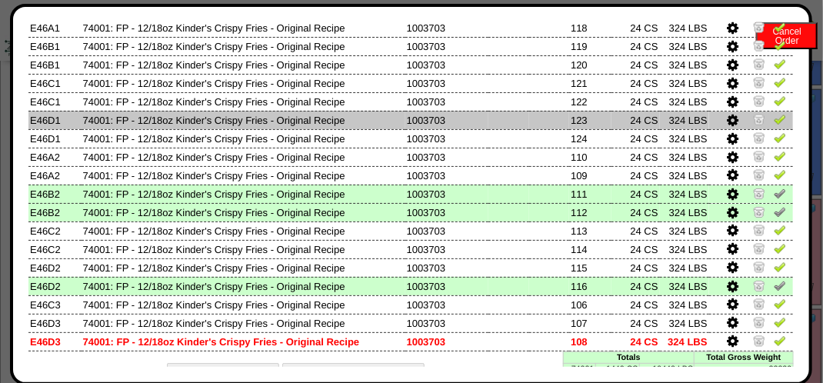
click at [774, 119] on img at bounding box center [780, 119] width 12 height 12
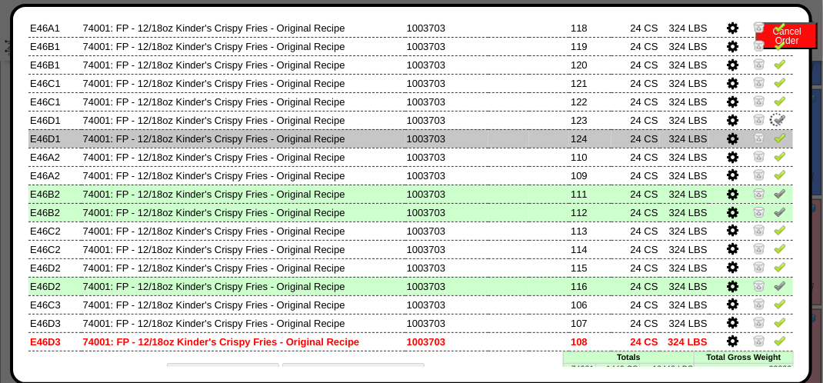
click at [774, 141] on img at bounding box center [780, 138] width 12 height 12
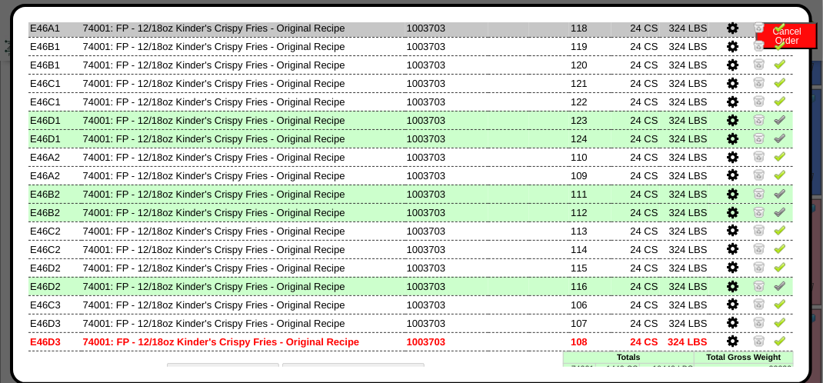
scroll to position [812, 0]
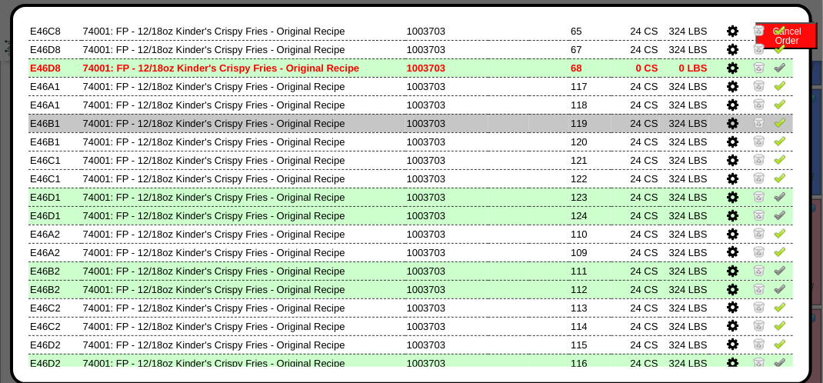
click at [776, 124] on td at bounding box center [751, 123] width 84 height 18
click at [774, 122] on img at bounding box center [780, 122] width 12 height 12
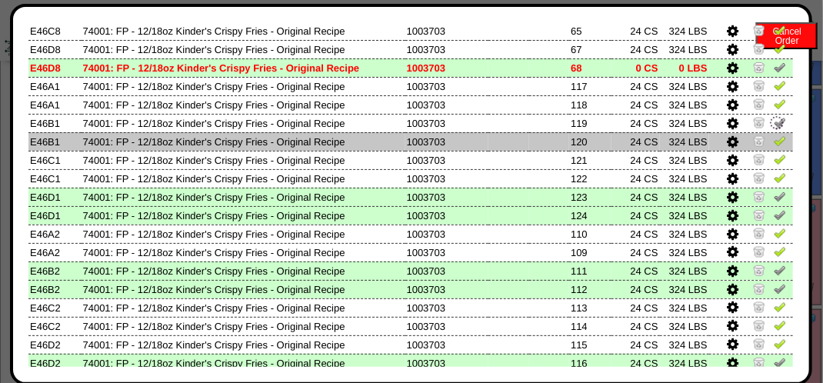
click at [774, 137] on img at bounding box center [780, 141] width 12 height 12
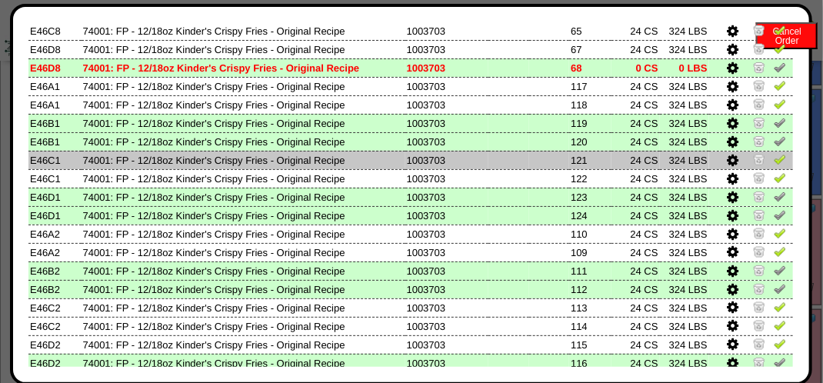
click at [774, 164] on img at bounding box center [780, 159] width 12 height 12
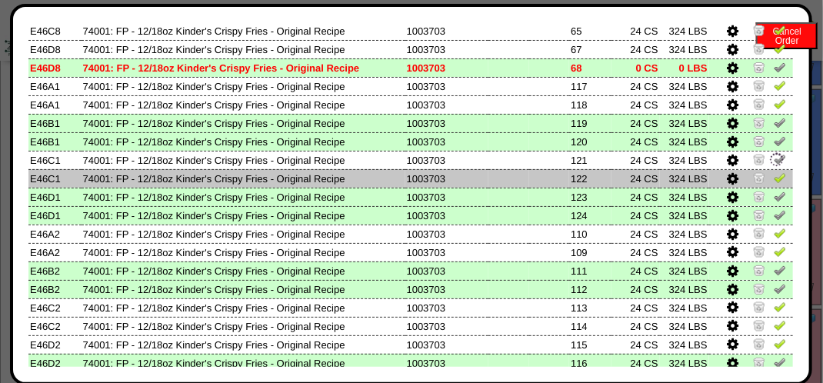
click at [774, 183] on img at bounding box center [780, 178] width 12 height 12
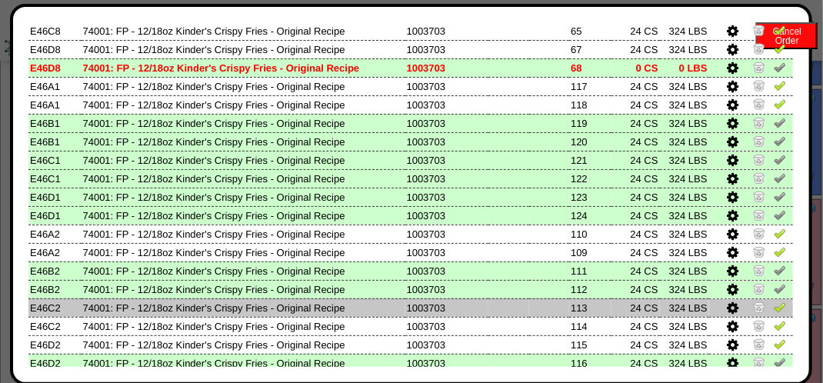
click at [774, 308] on img at bounding box center [780, 307] width 12 height 12
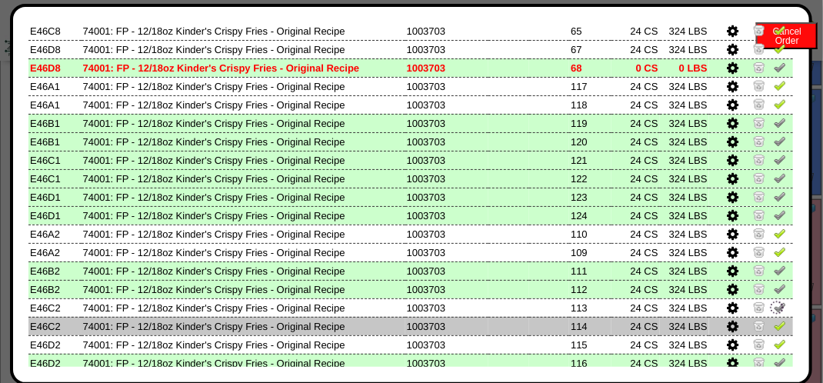
click at [774, 323] on img at bounding box center [780, 325] width 12 height 12
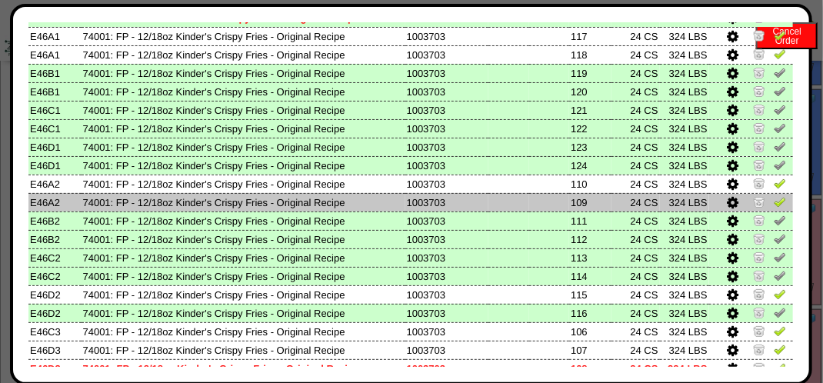
scroll to position [889, 0]
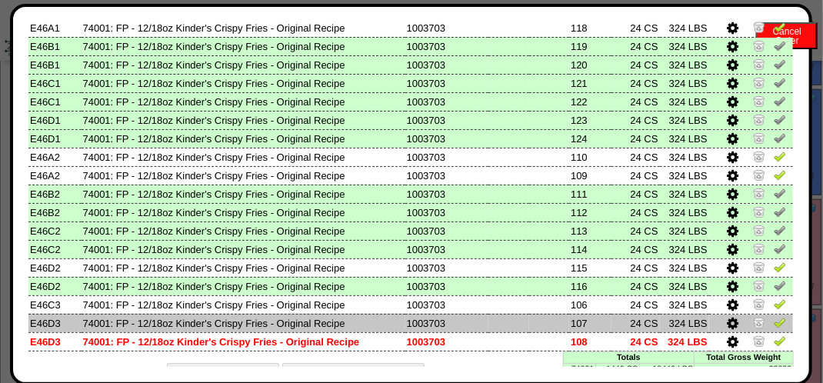
click at [774, 327] on img at bounding box center [780, 322] width 12 height 12
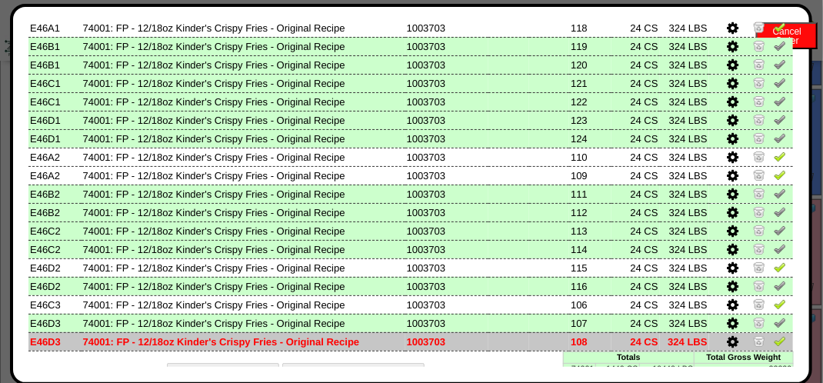
click at [774, 342] on img at bounding box center [780, 341] width 12 height 12
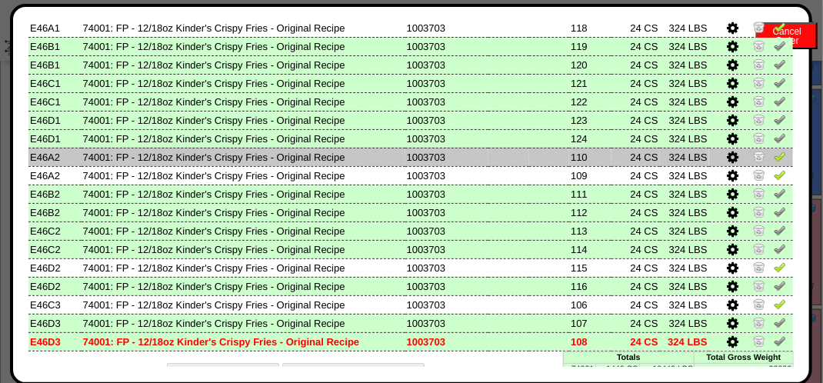
click at [774, 156] on img at bounding box center [780, 156] width 12 height 12
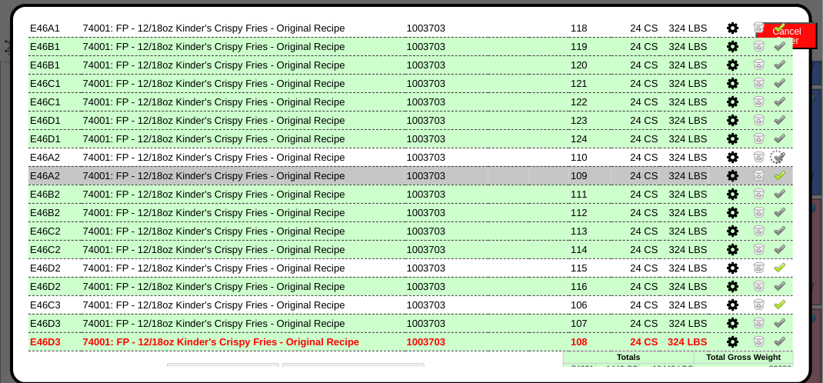
click at [774, 181] on img at bounding box center [780, 174] width 12 height 12
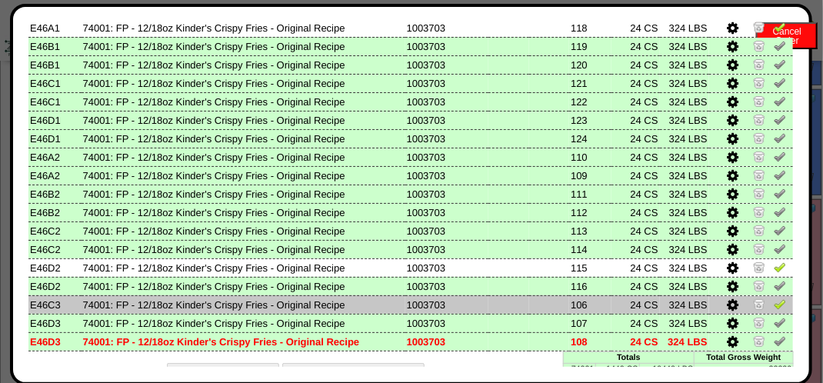
click at [774, 304] on img at bounding box center [780, 304] width 12 height 12
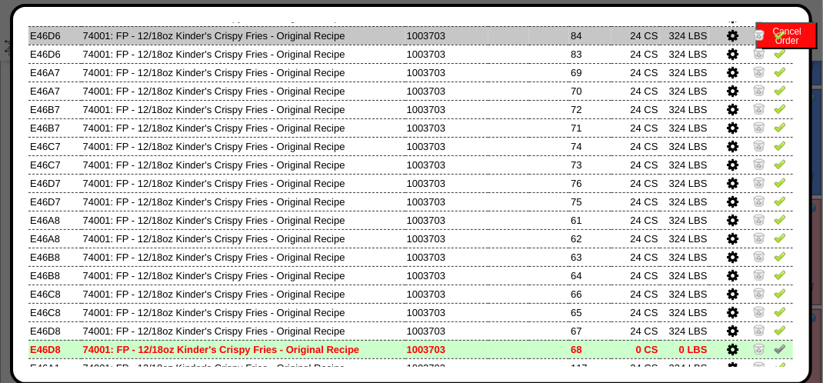
scroll to position [0, 0]
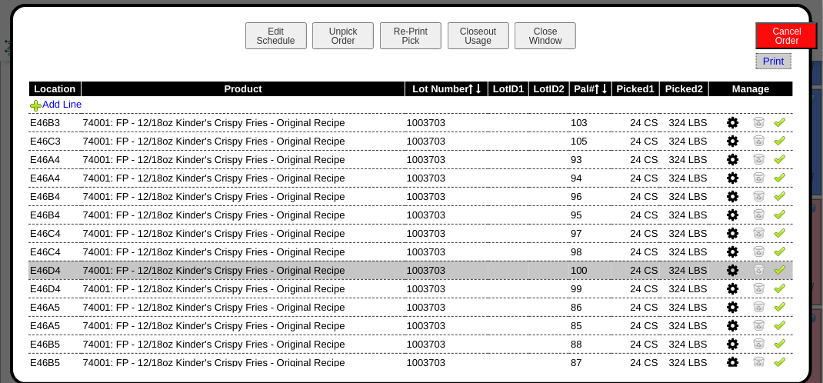
click at [774, 271] on img at bounding box center [780, 269] width 12 height 12
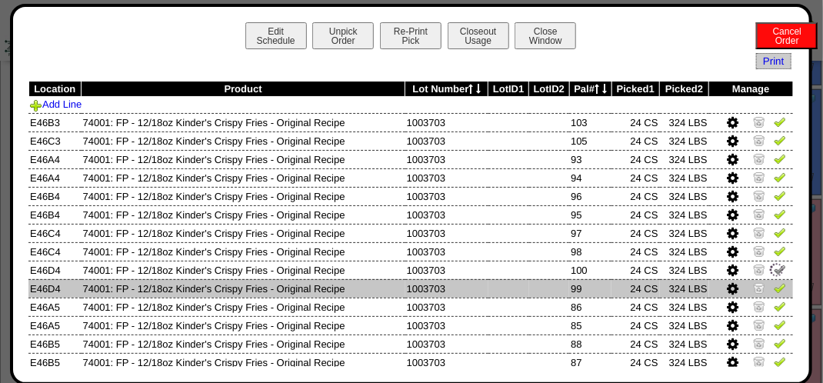
click at [774, 288] on img at bounding box center [780, 288] width 12 height 12
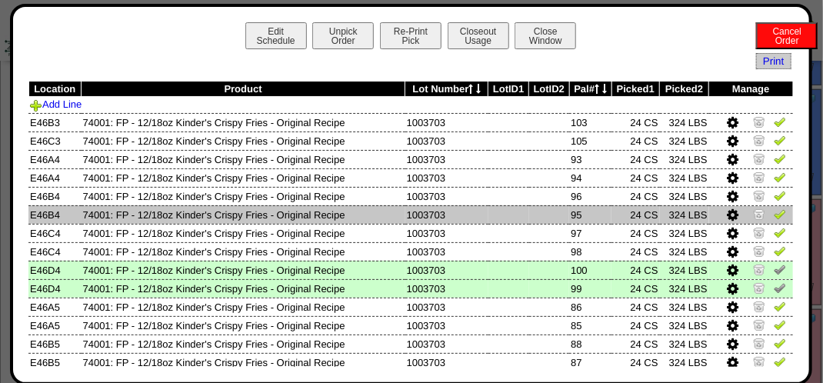
click at [774, 218] on img at bounding box center [780, 214] width 12 height 12
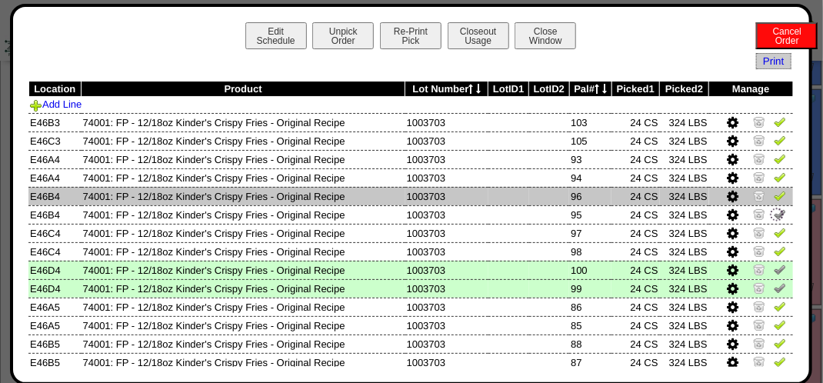
click at [774, 202] on link at bounding box center [780, 198] width 12 height 12
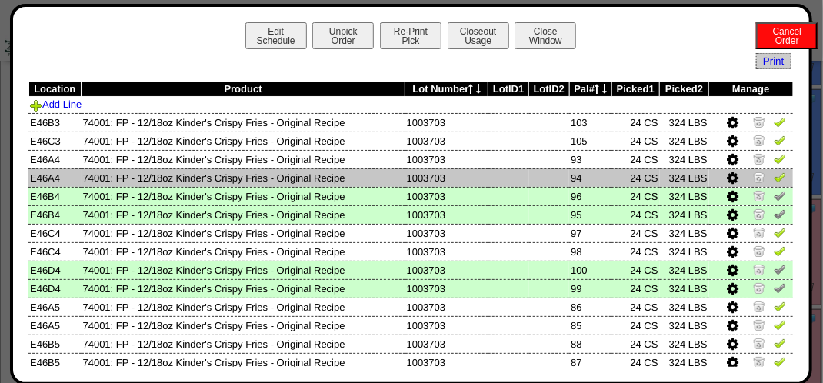
click at [774, 175] on img at bounding box center [780, 177] width 12 height 12
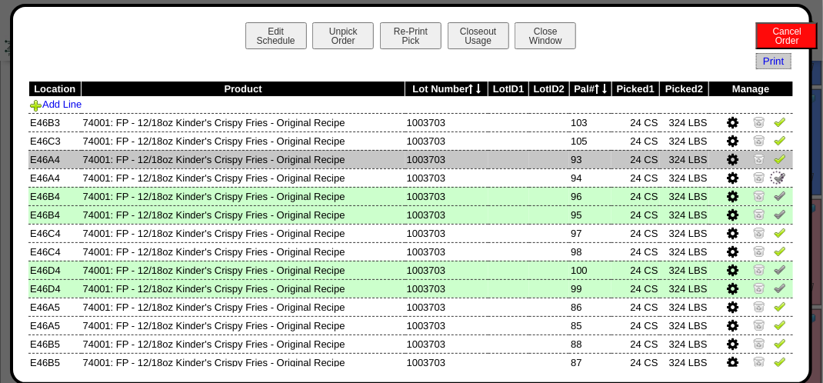
click at [774, 162] on img at bounding box center [780, 158] width 12 height 12
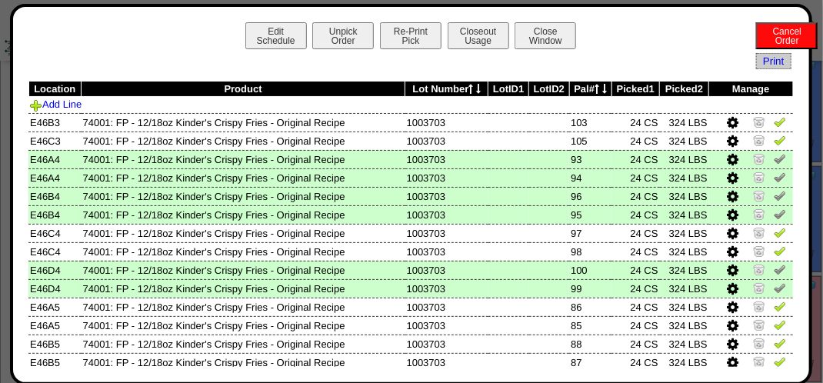
scroll to position [154, 0]
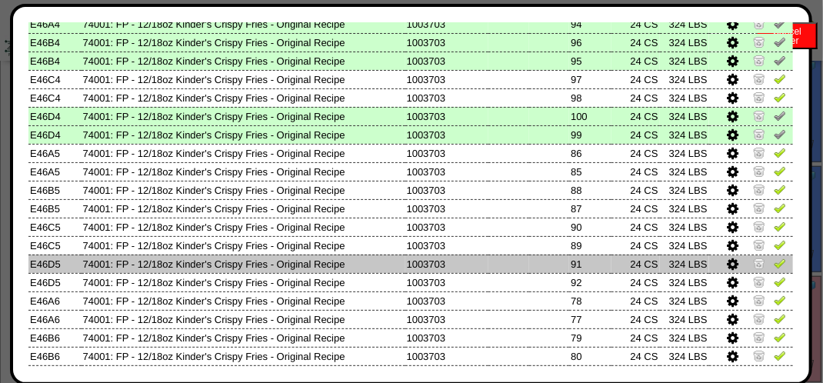
click at [774, 263] on img at bounding box center [780, 263] width 12 height 12
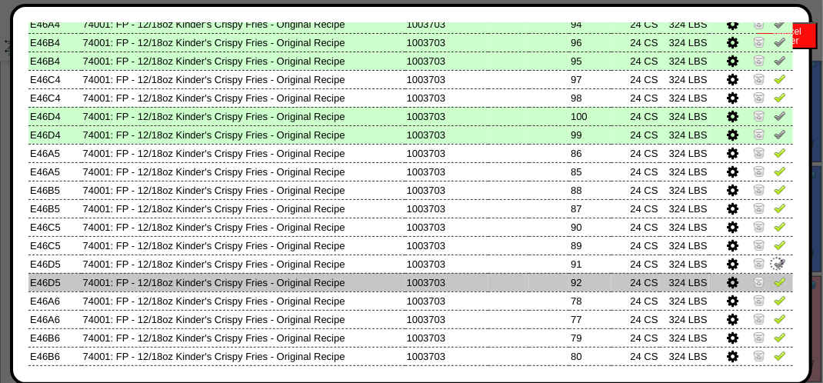
click at [774, 278] on img at bounding box center [780, 281] width 12 height 12
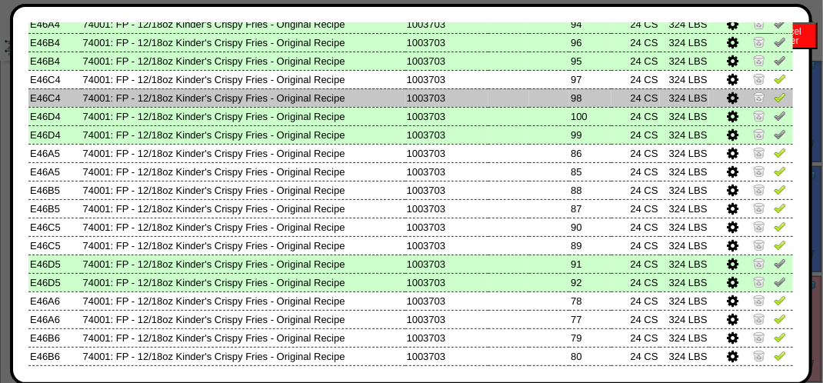
click at [774, 96] on img at bounding box center [780, 97] width 12 height 12
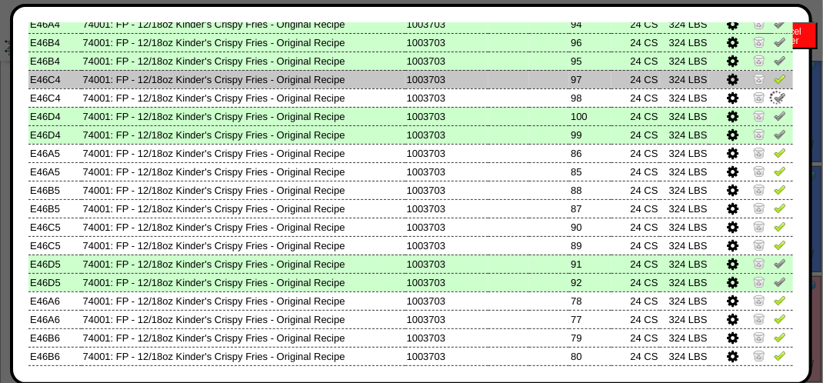
click at [774, 81] on img at bounding box center [780, 78] width 12 height 12
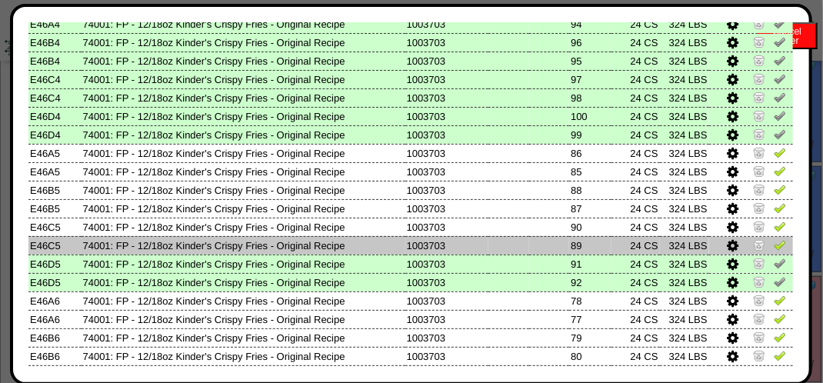
click at [774, 245] on img at bounding box center [780, 244] width 12 height 12
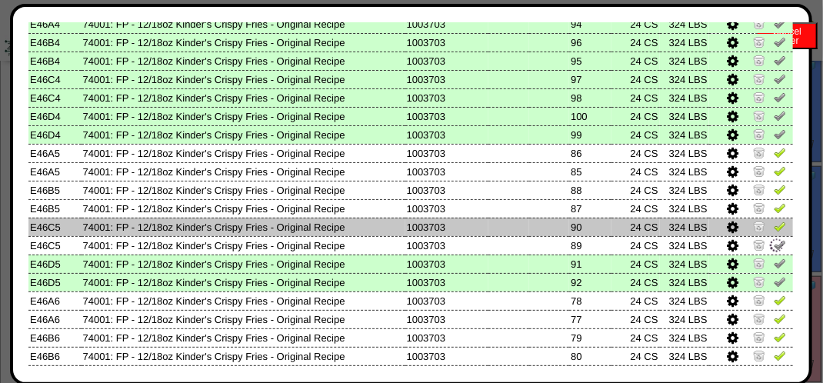
click at [774, 228] on img at bounding box center [780, 226] width 12 height 12
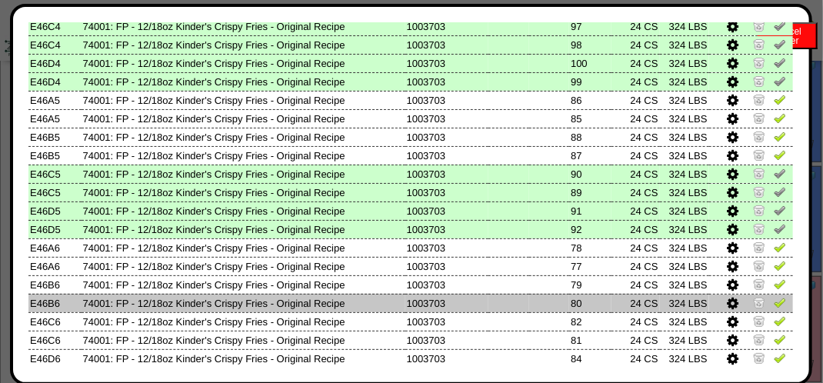
scroll to position [231, 0]
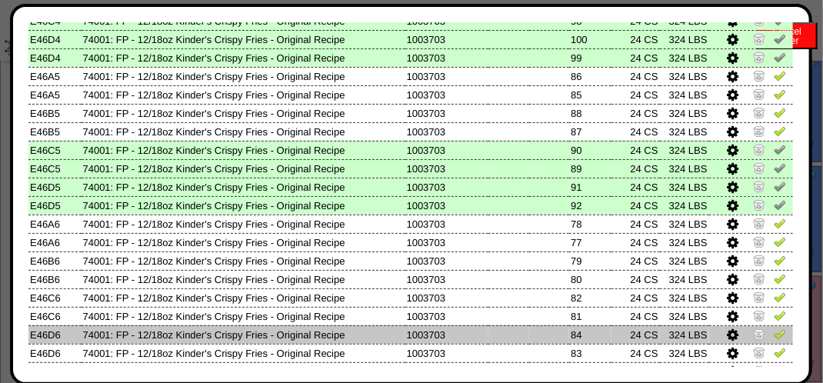
click at [774, 334] on img at bounding box center [780, 334] width 12 height 12
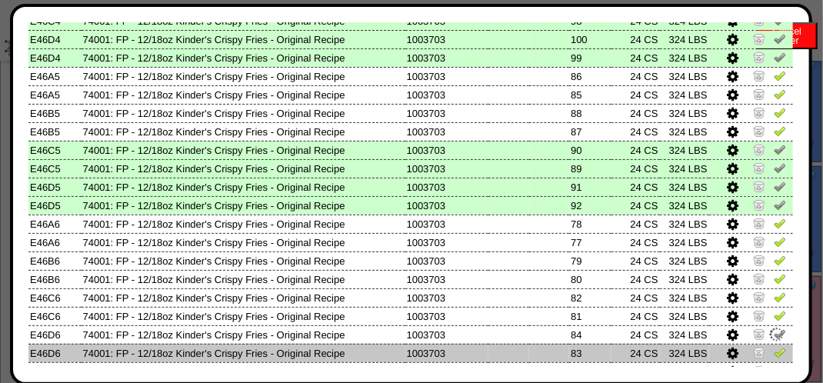
click at [774, 350] on img at bounding box center [780, 352] width 12 height 12
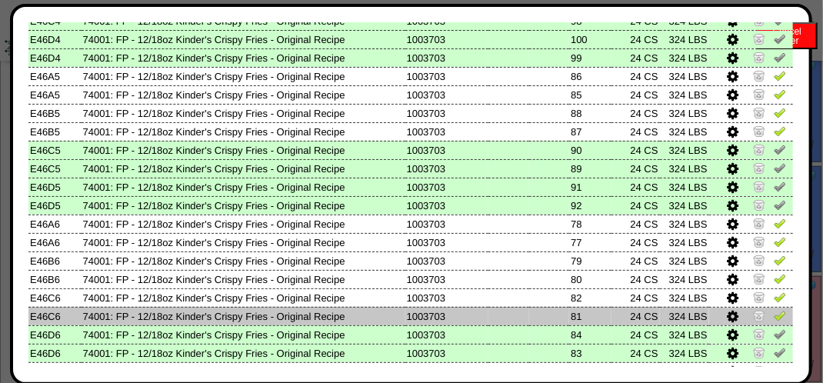
click at [774, 317] on img at bounding box center [780, 315] width 12 height 12
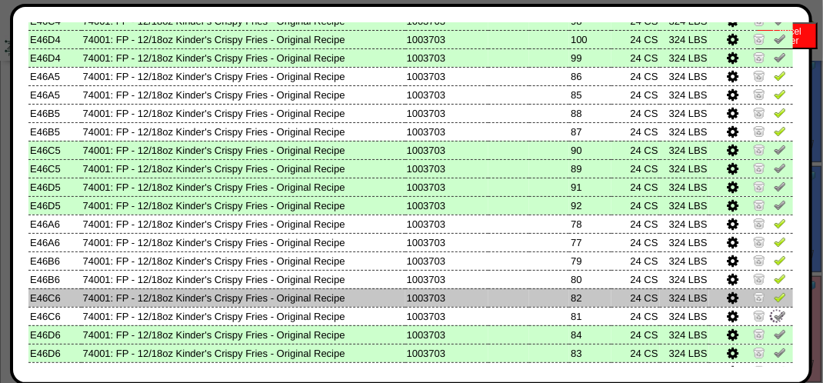
click at [774, 303] on img at bounding box center [780, 297] width 12 height 12
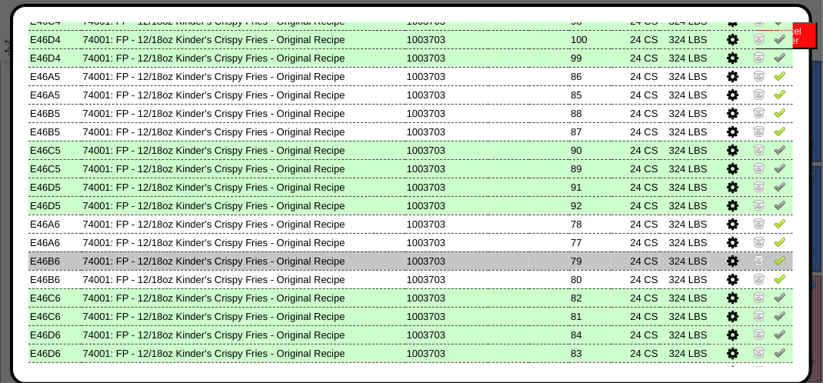
click at [774, 262] on img at bounding box center [780, 260] width 12 height 12
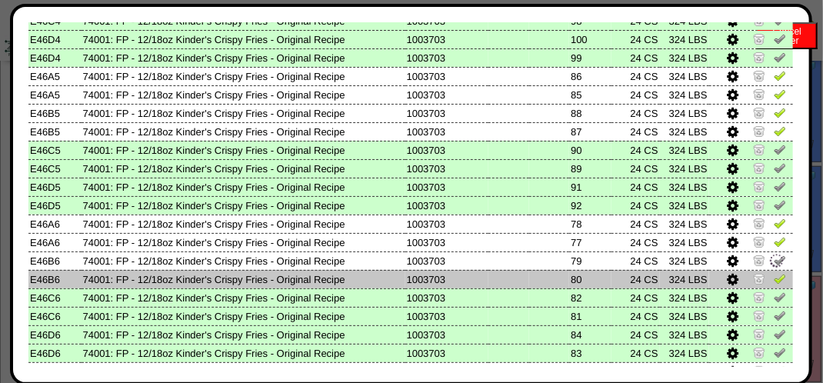
click at [774, 278] on img at bounding box center [780, 278] width 12 height 12
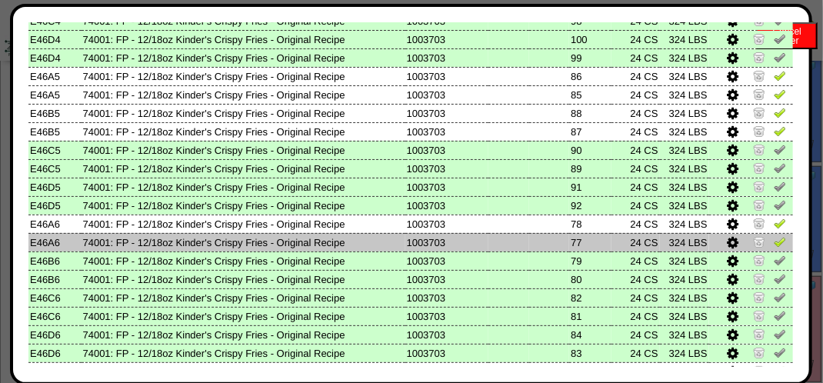
click at [774, 245] on img at bounding box center [780, 241] width 12 height 12
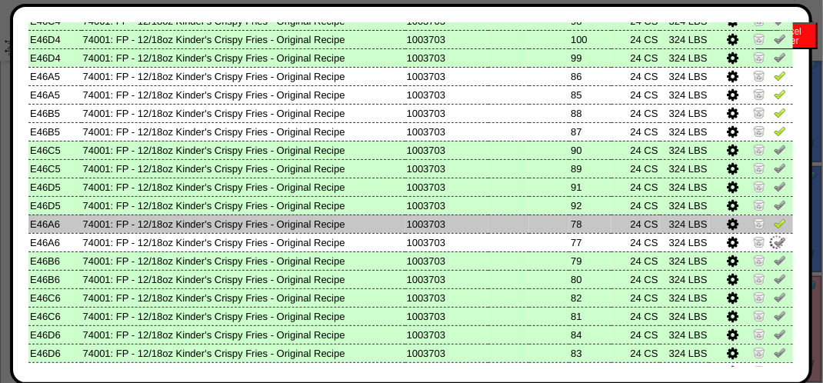
click at [774, 226] on img at bounding box center [780, 223] width 12 height 12
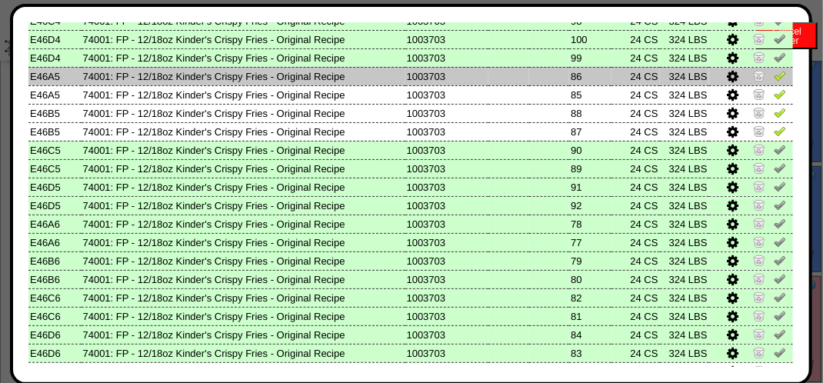
click at [774, 78] on img at bounding box center [780, 75] width 12 height 12
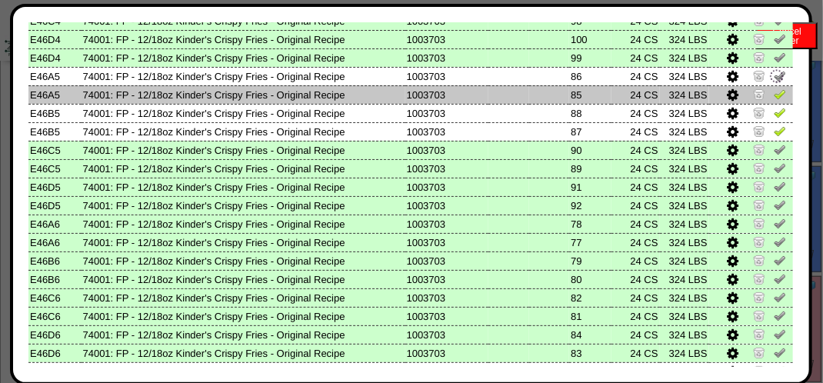
click at [774, 91] on img at bounding box center [780, 94] width 12 height 12
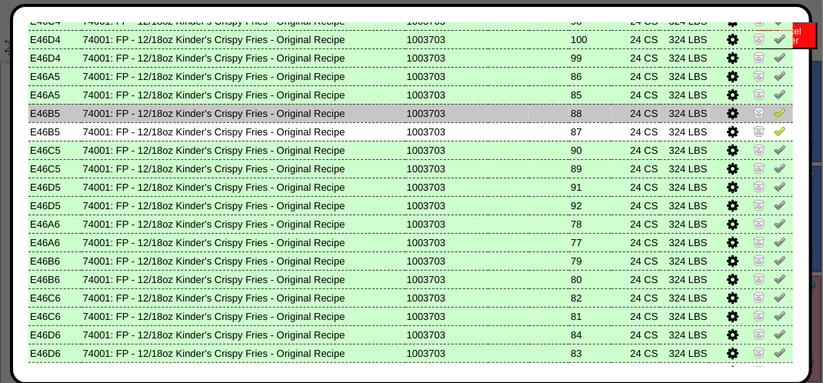
click at [774, 114] on img at bounding box center [780, 112] width 12 height 12
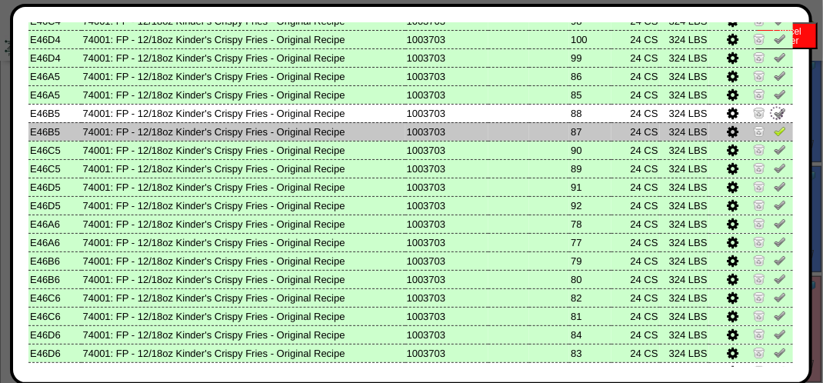
click at [774, 128] on img at bounding box center [780, 131] width 12 height 12
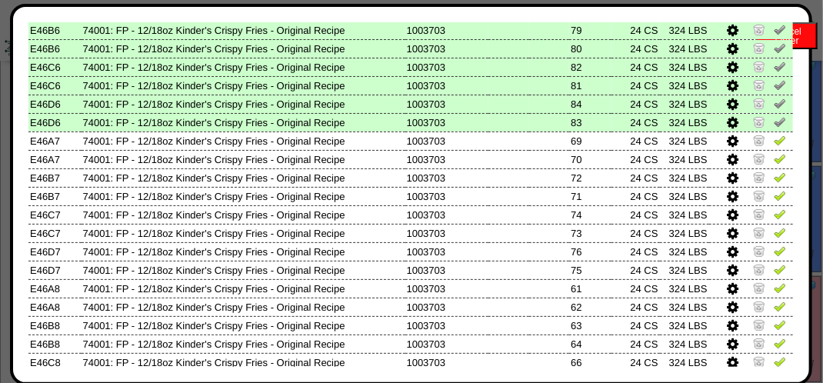
scroll to position [539, 0]
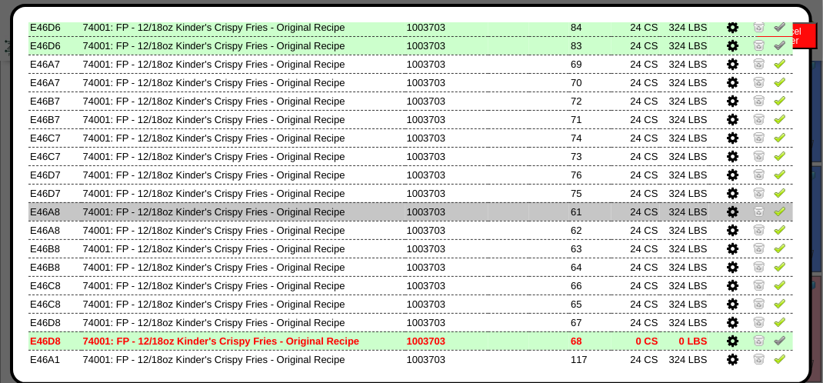
click at [774, 211] on img at bounding box center [780, 211] width 12 height 12
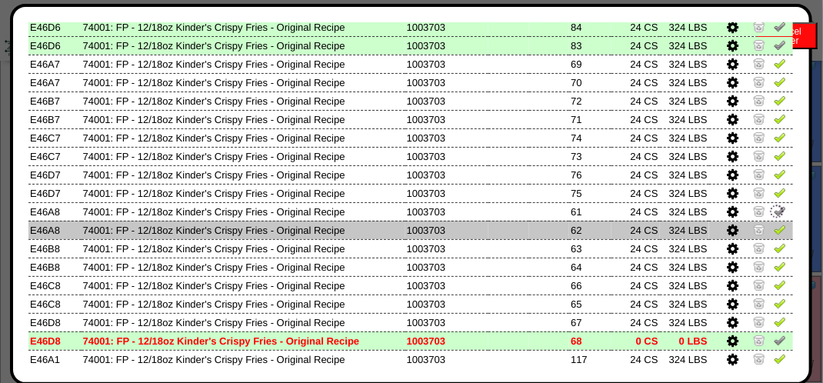
click at [771, 221] on td at bounding box center [751, 211] width 84 height 18
click at [774, 228] on img at bounding box center [780, 229] width 12 height 12
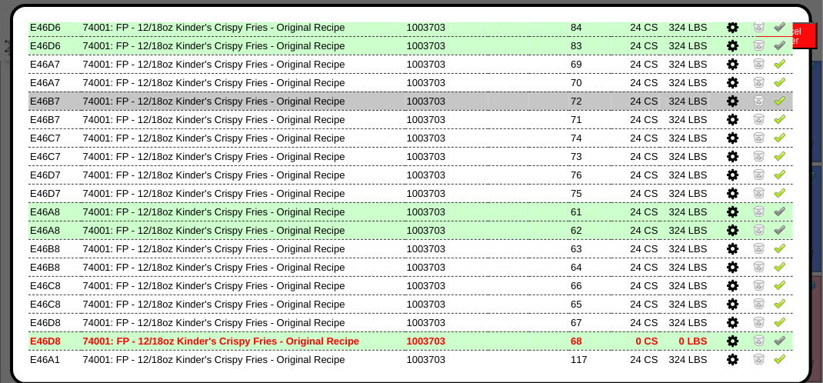
drag, startPoint x: 770, startPoint y: 120, endPoint x: 767, endPoint y: 108, distance: 12.7
click at [774, 118] on img at bounding box center [780, 118] width 12 height 12
click at [774, 103] on img at bounding box center [780, 100] width 12 height 12
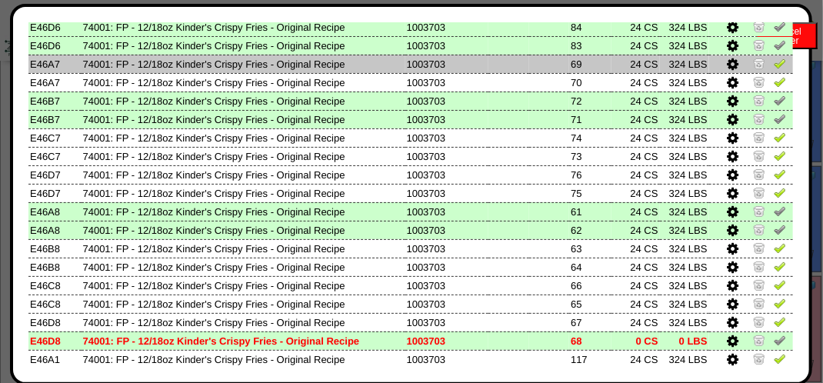
click at [774, 65] on img at bounding box center [780, 63] width 12 height 12
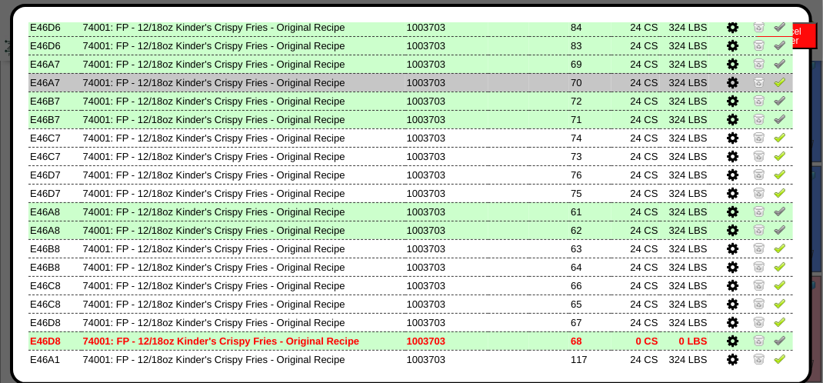
click at [774, 85] on img at bounding box center [780, 81] width 12 height 12
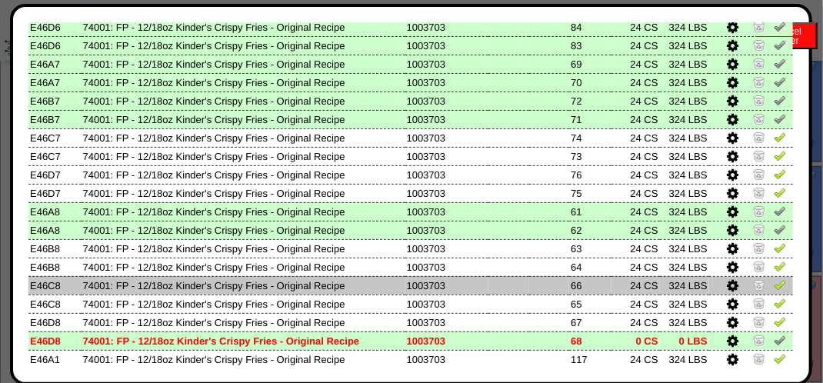
click at [774, 288] on img at bounding box center [780, 284] width 12 height 12
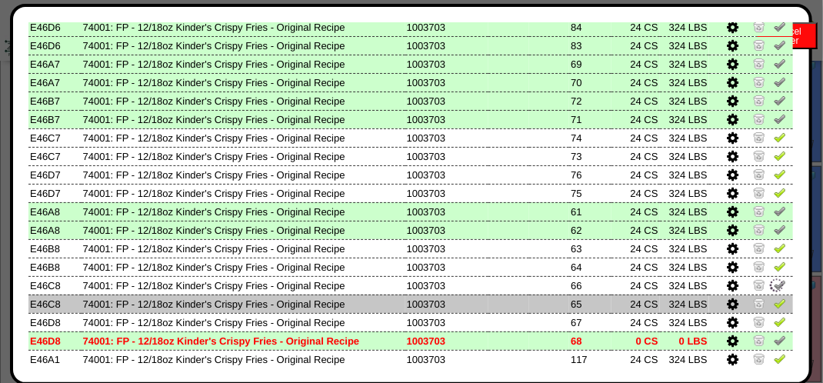
click at [769, 296] on td at bounding box center [751, 304] width 84 height 18
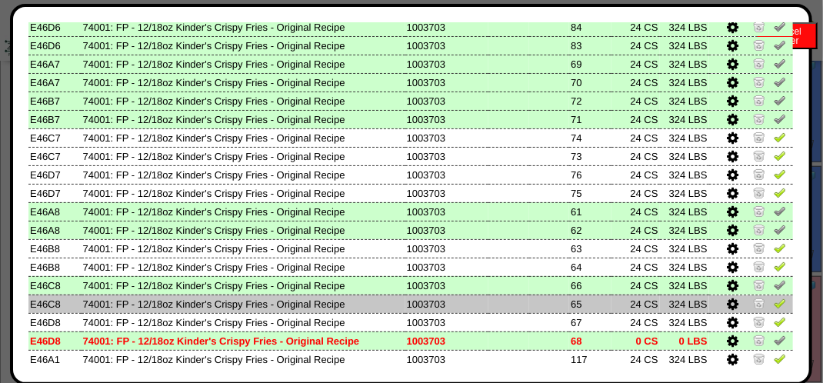
click at [774, 305] on img at bounding box center [780, 303] width 12 height 12
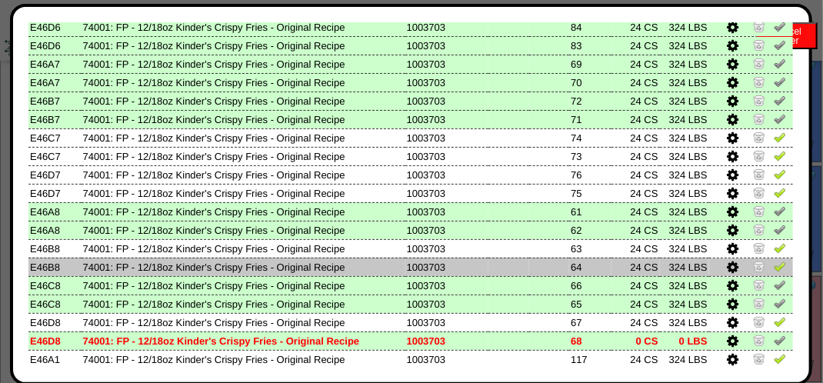
drag, startPoint x: 769, startPoint y: 268, endPoint x: 772, endPoint y: 260, distance: 9.0
click at [774, 268] on img at bounding box center [780, 266] width 12 height 12
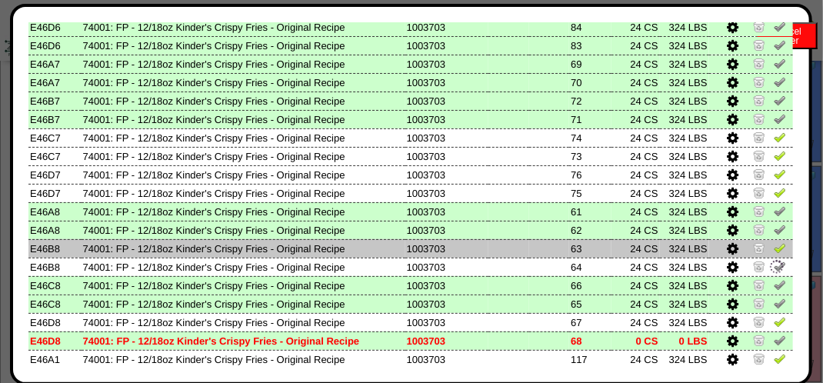
click at [774, 251] on img at bounding box center [780, 248] width 12 height 12
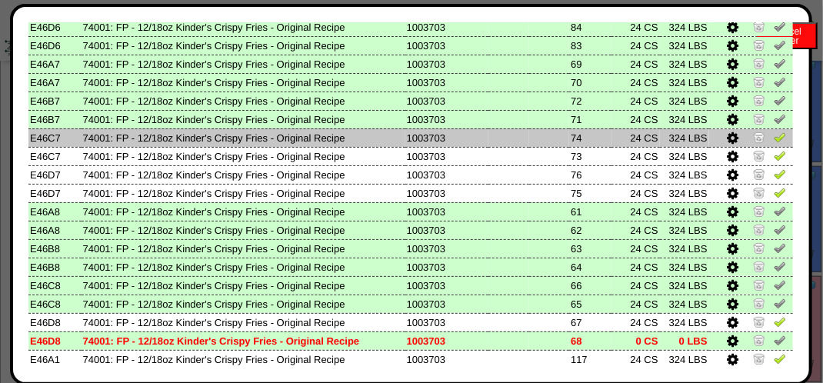
click at [774, 137] on img at bounding box center [780, 137] width 12 height 12
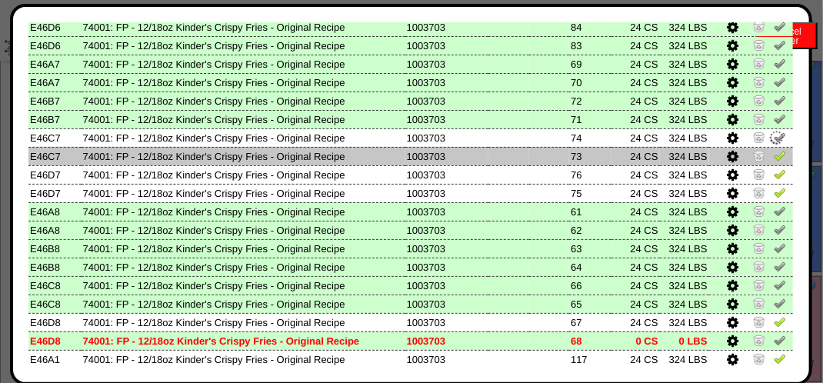
click at [774, 152] on img at bounding box center [780, 155] width 12 height 12
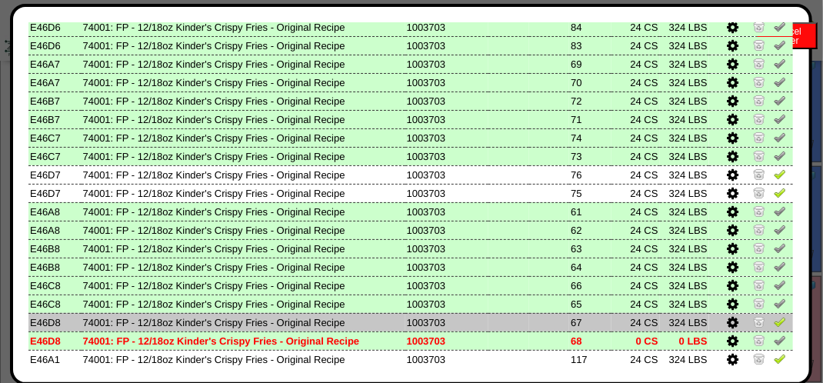
click at [774, 322] on img at bounding box center [780, 321] width 12 height 12
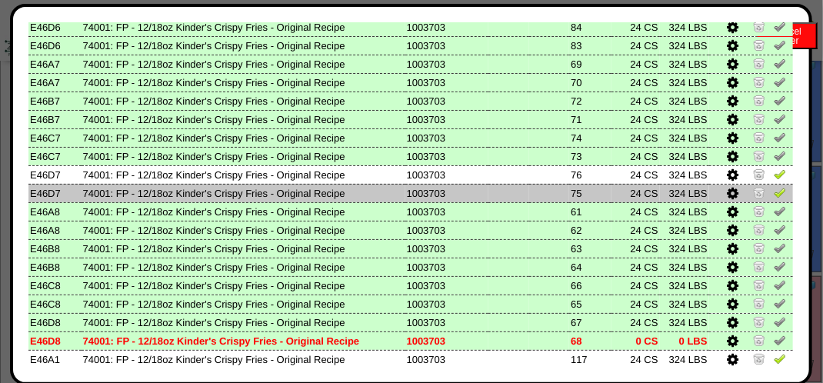
click at [774, 188] on img at bounding box center [780, 192] width 12 height 12
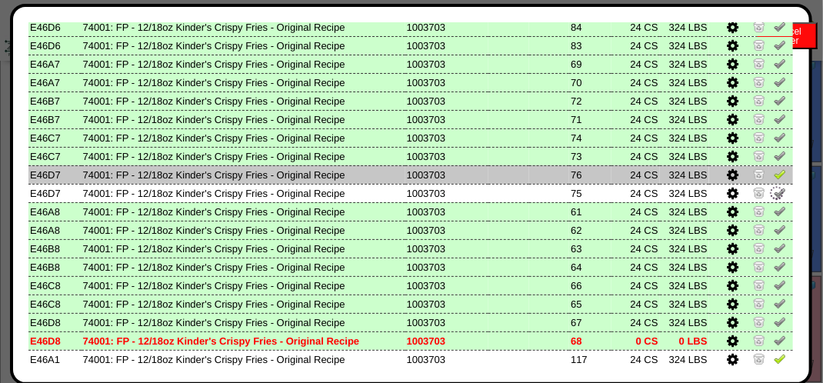
click at [774, 175] on img at bounding box center [780, 174] width 12 height 12
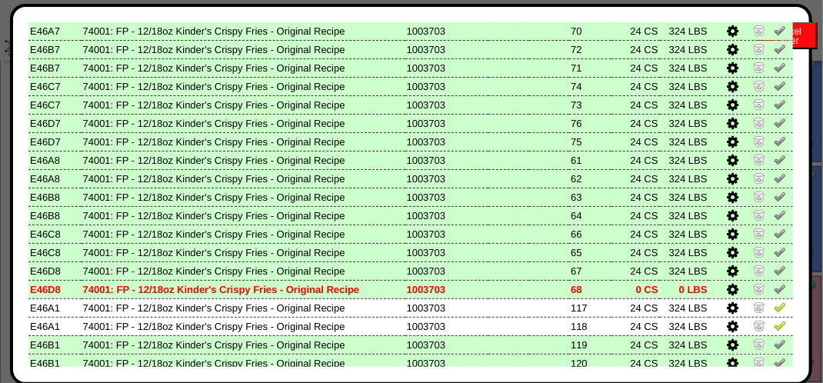
scroll to position [615, 0]
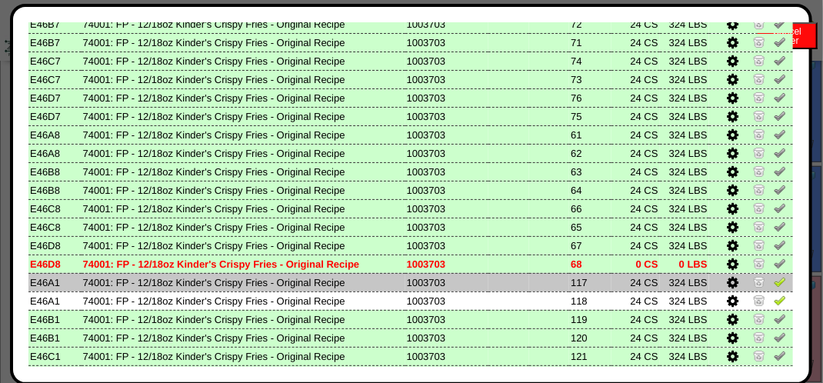
click at [774, 284] on img at bounding box center [780, 281] width 12 height 12
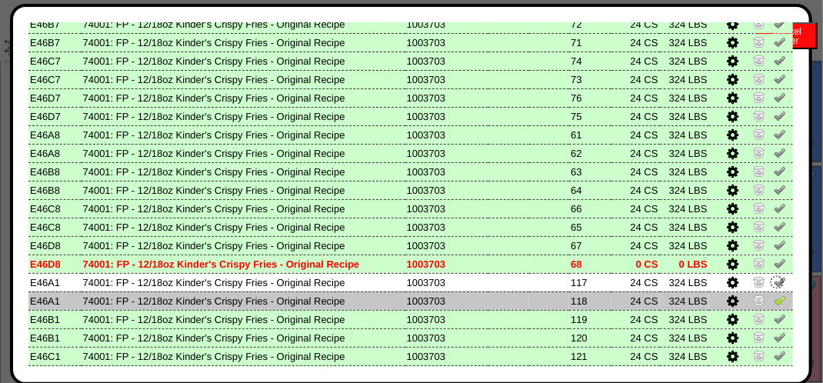
click at [774, 296] on img at bounding box center [780, 300] width 12 height 12
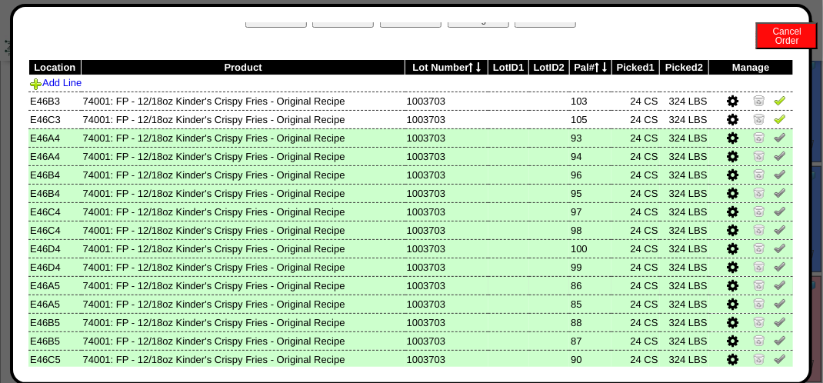
scroll to position [0, 0]
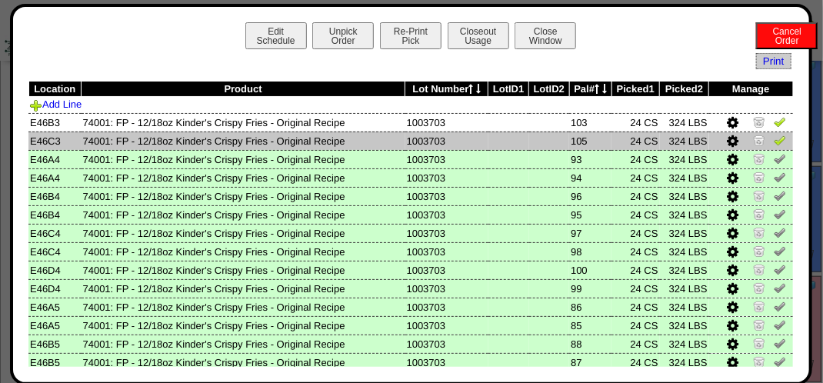
click at [774, 138] on img at bounding box center [780, 140] width 12 height 12
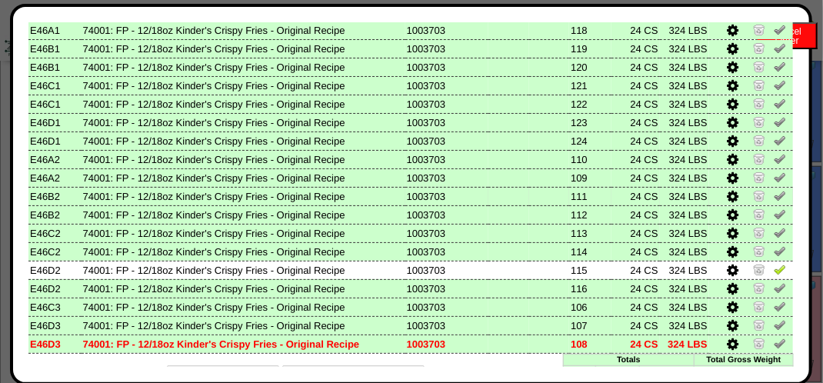
scroll to position [915, 0]
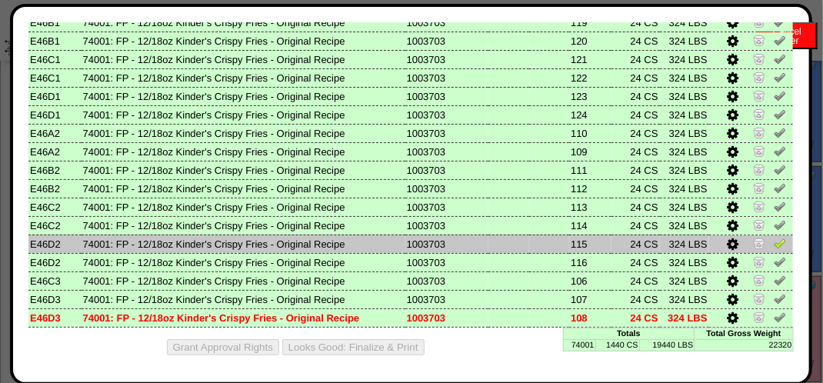
click at [774, 244] on img at bounding box center [780, 243] width 12 height 12
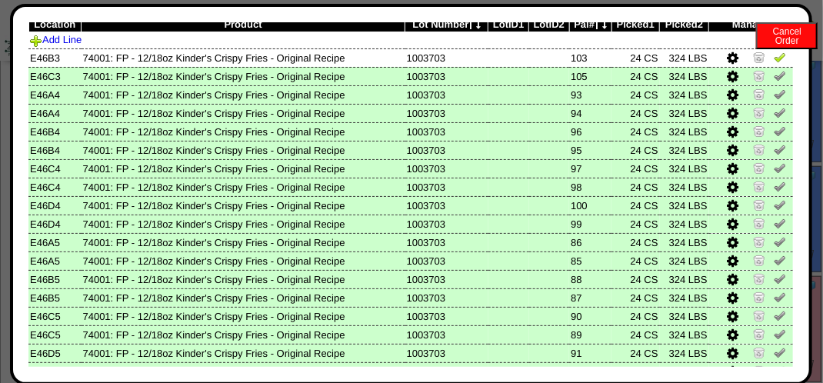
scroll to position [0, 0]
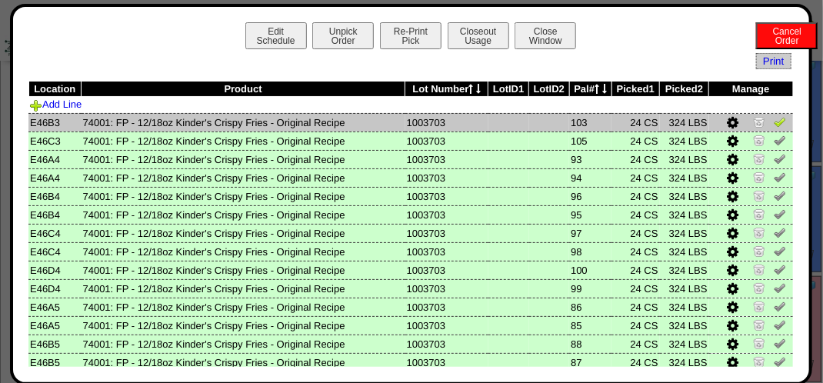
click at [774, 124] on img at bounding box center [780, 121] width 12 height 12
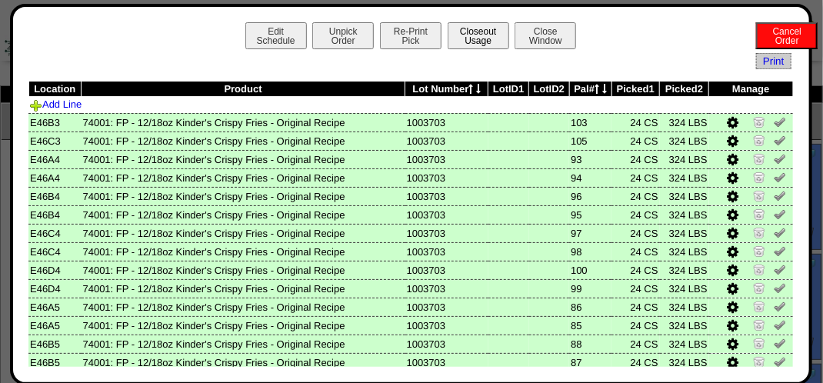
click at [462, 28] on button "Closeout Usage" at bounding box center [479, 35] width 62 height 27
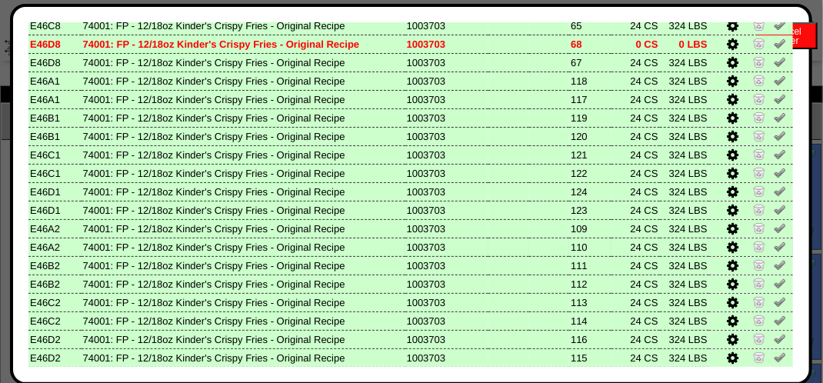
scroll to position [915, 0]
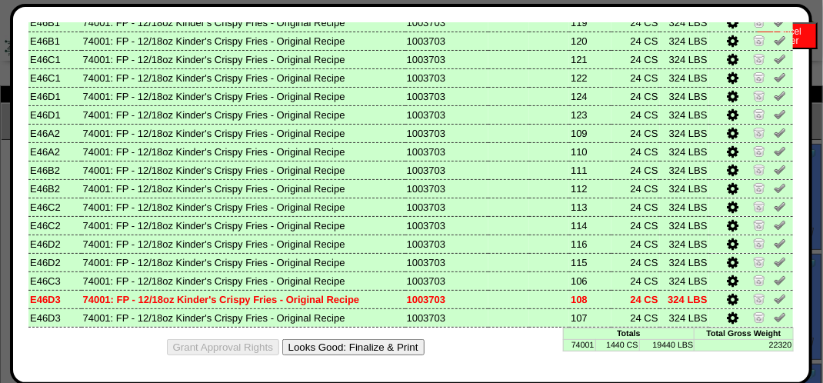
click at [338, 342] on button "Looks Good: Finalize & Print" at bounding box center [353, 347] width 142 height 16
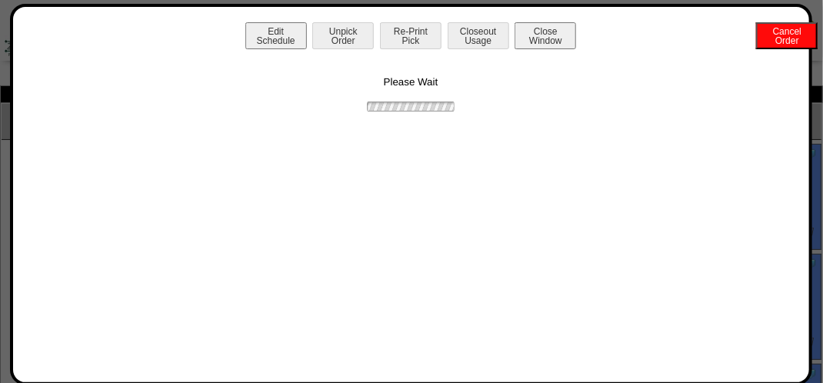
scroll to position [0, 0]
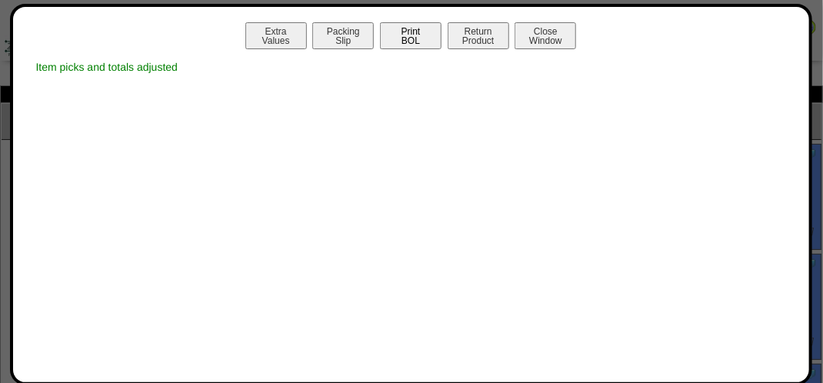
click at [399, 37] on button "Print BOL" at bounding box center [411, 35] width 62 height 27
